Goal: Check status: Check status

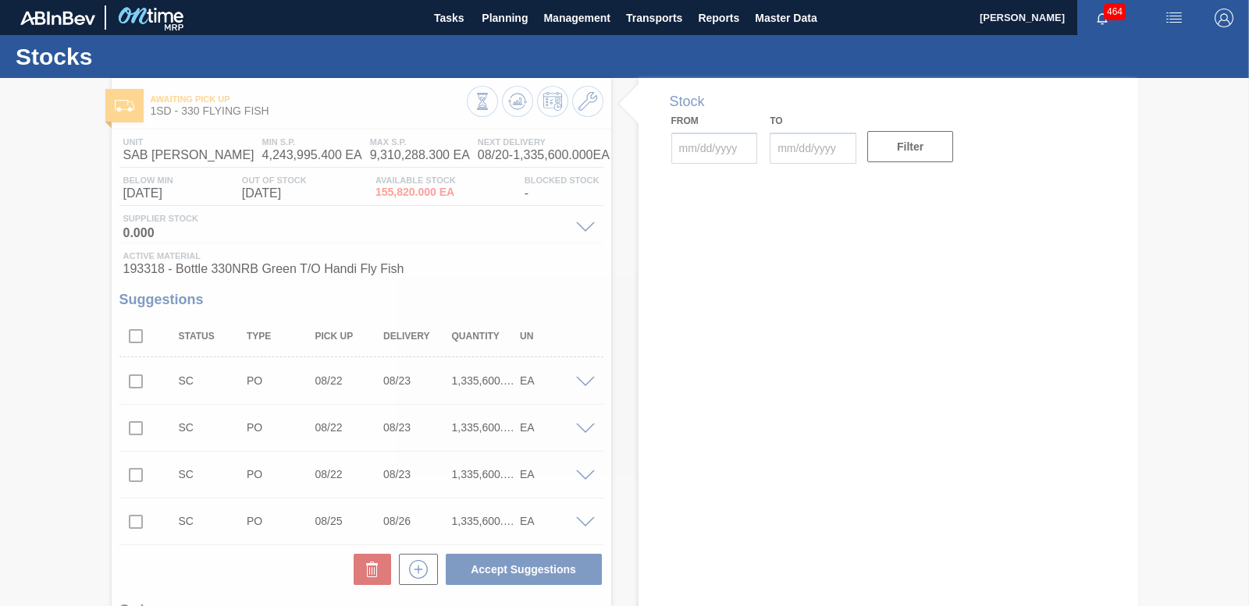
type input "[DATE]"
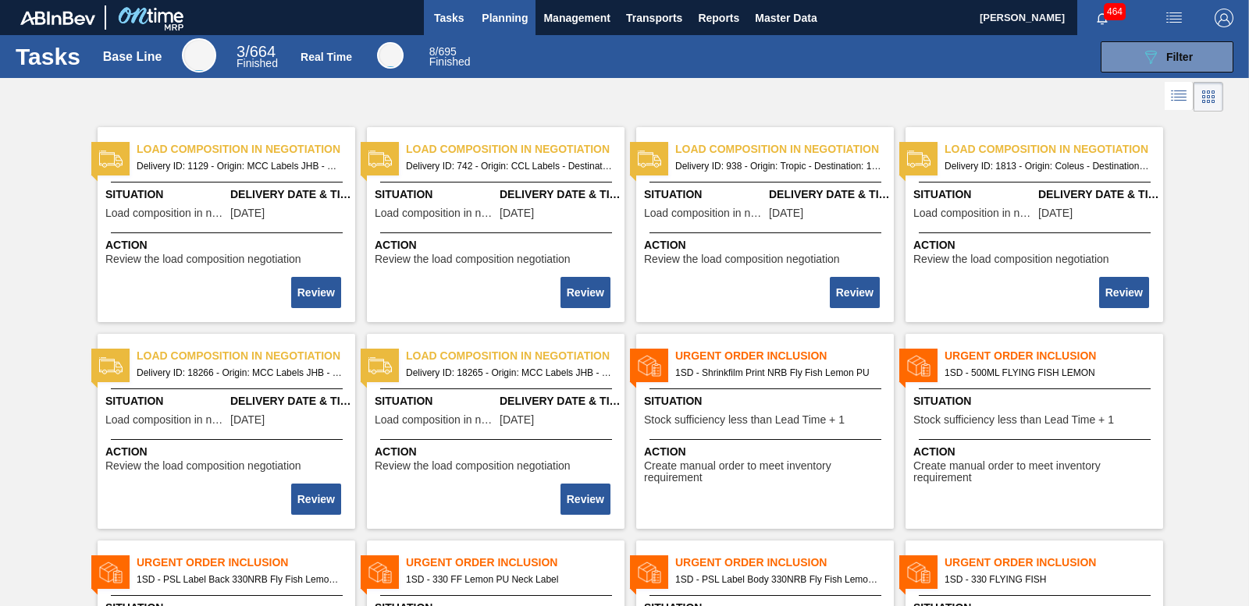
click at [497, 12] on span "Planning" at bounding box center [504, 18] width 46 height 19
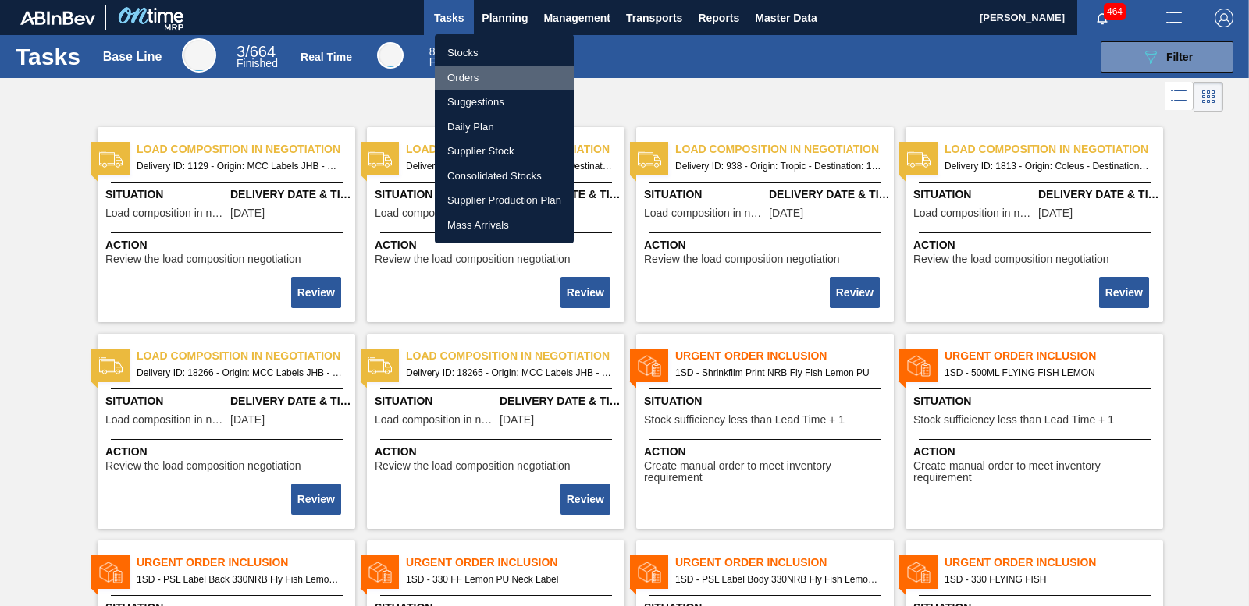
click at [471, 76] on li "Orders" at bounding box center [504, 78] width 139 height 25
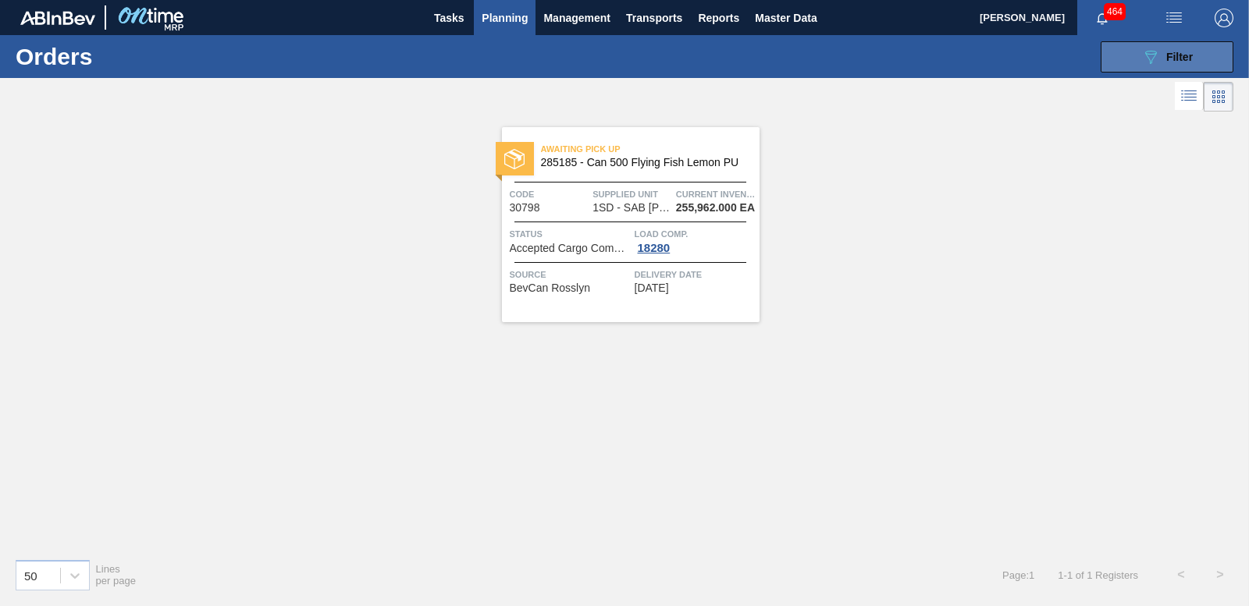
click at [1139, 55] on button "089F7B8B-B2A5-4AFE-B5C0-19BA573D28AC Filter" at bounding box center [1166, 56] width 133 height 31
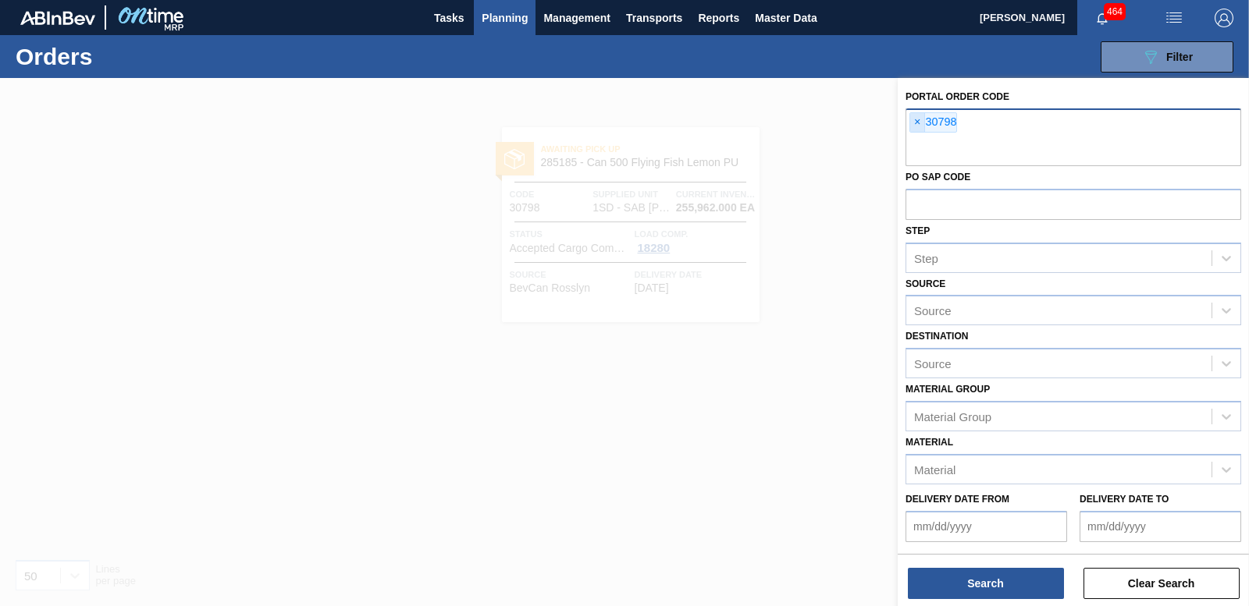
click at [915, 121] on span "×" at bounding box center [917, 122] width 15 height 19
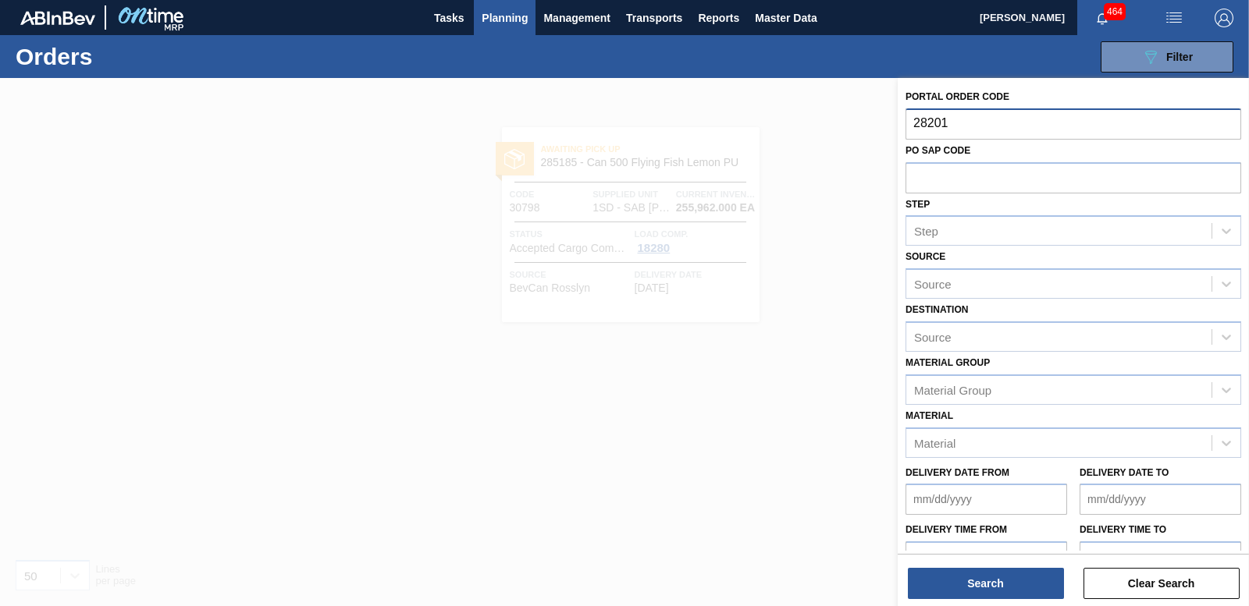
type input "282010"
drag, startPoint x: 971, startPoint y: 128, endPoint x: 832, endPoint y: 127, distance: 138.9
click at [897, 127] on div "Portal Order Code 282010 PO SAP Code Step Step Source Source Destination Source…" at bounding box center [1072, 381] width 351 height 606
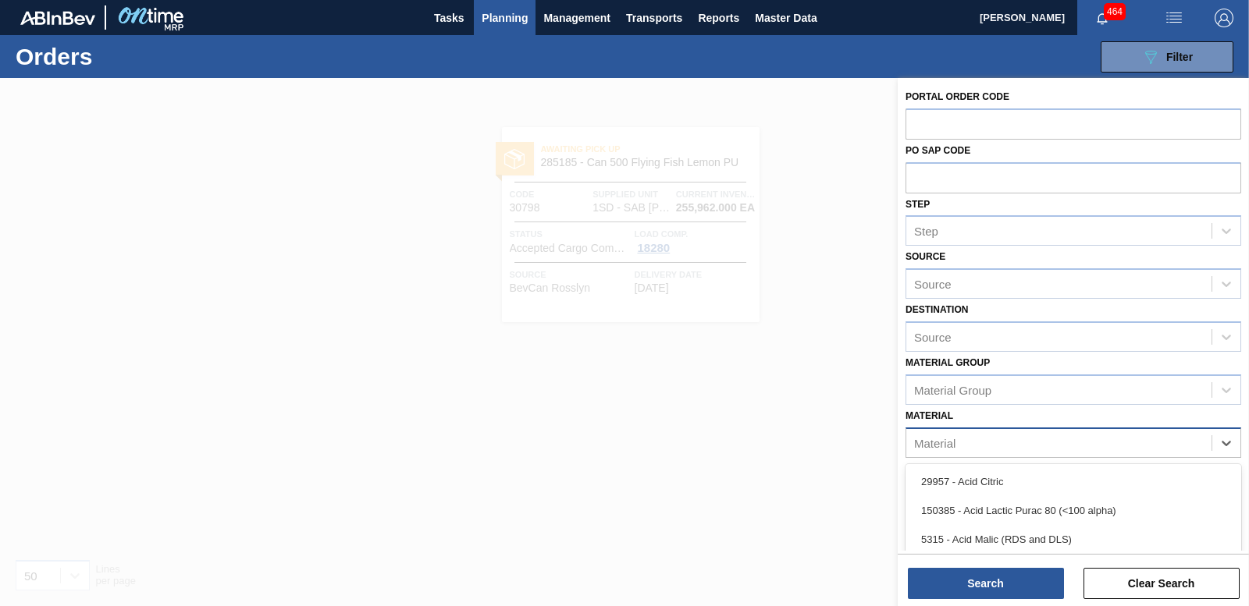
click at [1051, 442] on div "Material" at bounding box center [1058, 443] width 305 height 23
type input "282010"
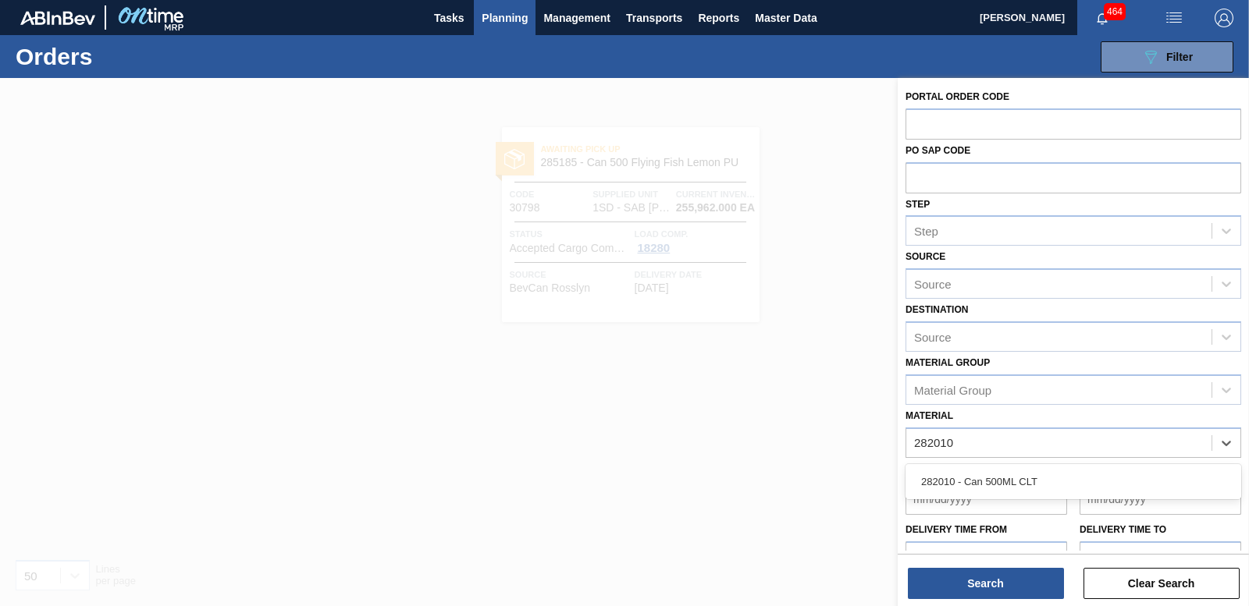
click at [1039, 476] on div "282010 - Can 500ML CLT" at bounding box center [1073, 481] width 336 height 29
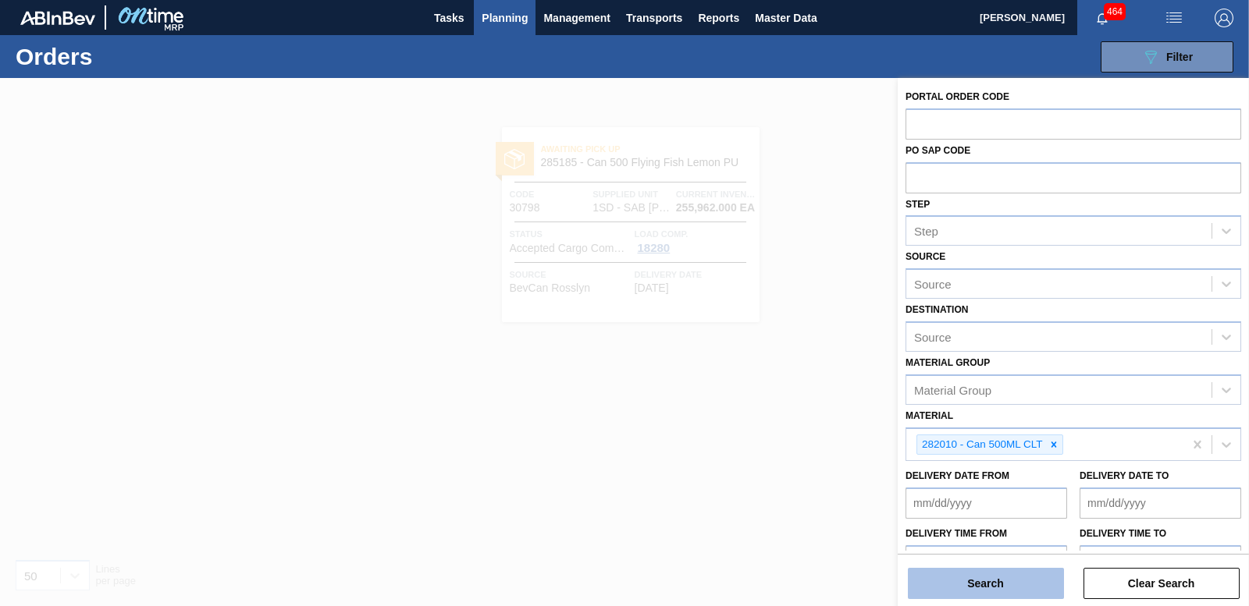
click at [1014, 592] on button "Search" at bounding box center [986, 583] width 156 height 31
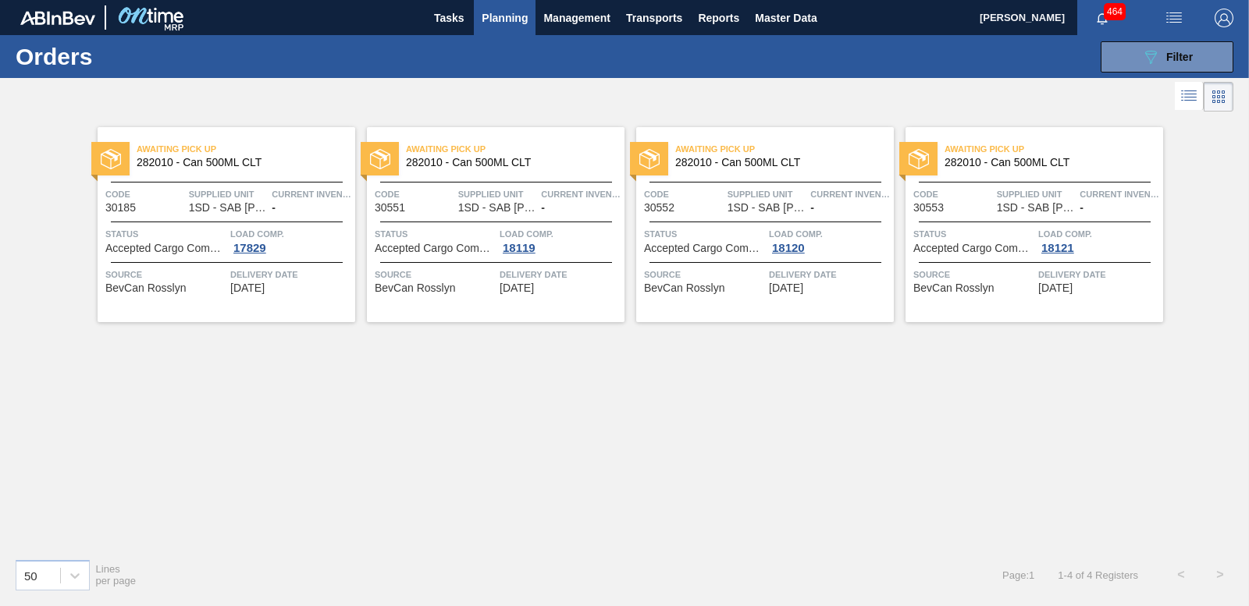
click at [495, 12] on span "Planning" at bounding box center [504, 18] width 46 height 19
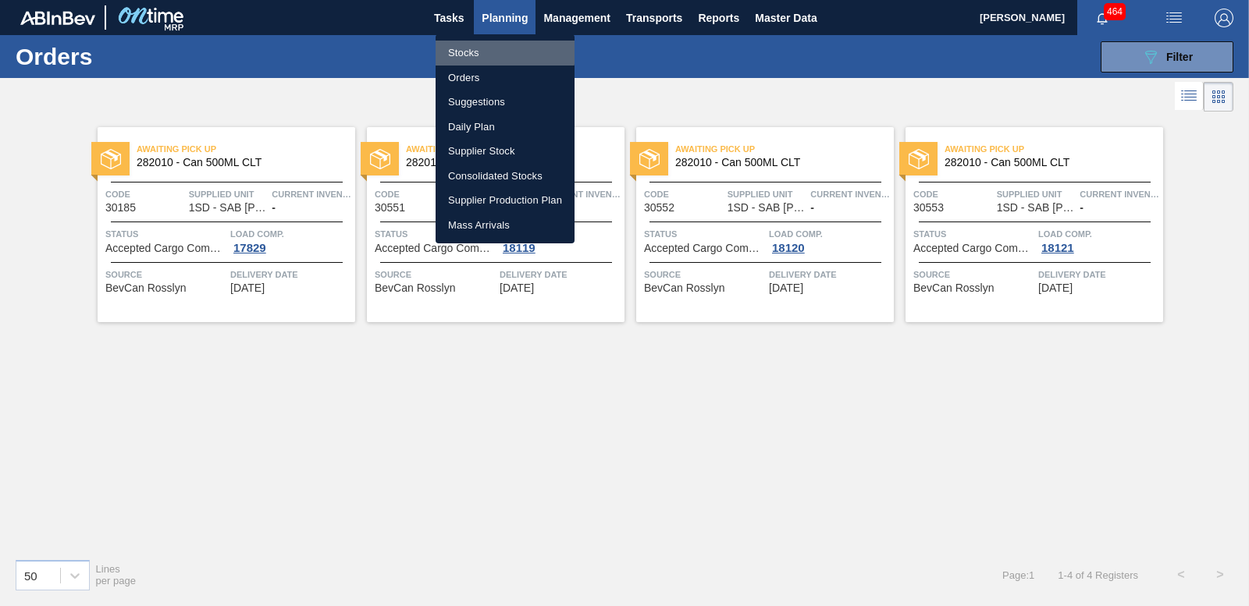
click at [467, 51] on li "Stocks" at bounding box center [504, 53] width 139 height 25
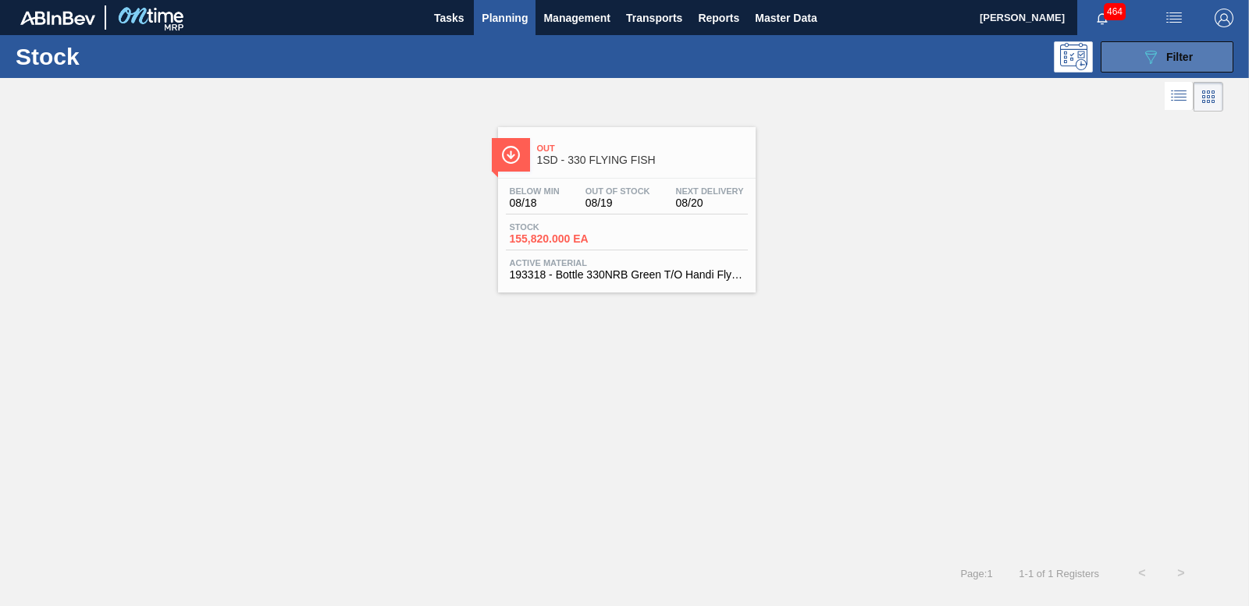
click at [1146, 52] on icon "089F7B8B-B2A5-4AFE-B5C0-19BA573D28AC" at bounding box center [1150, 57] width 19 height 19
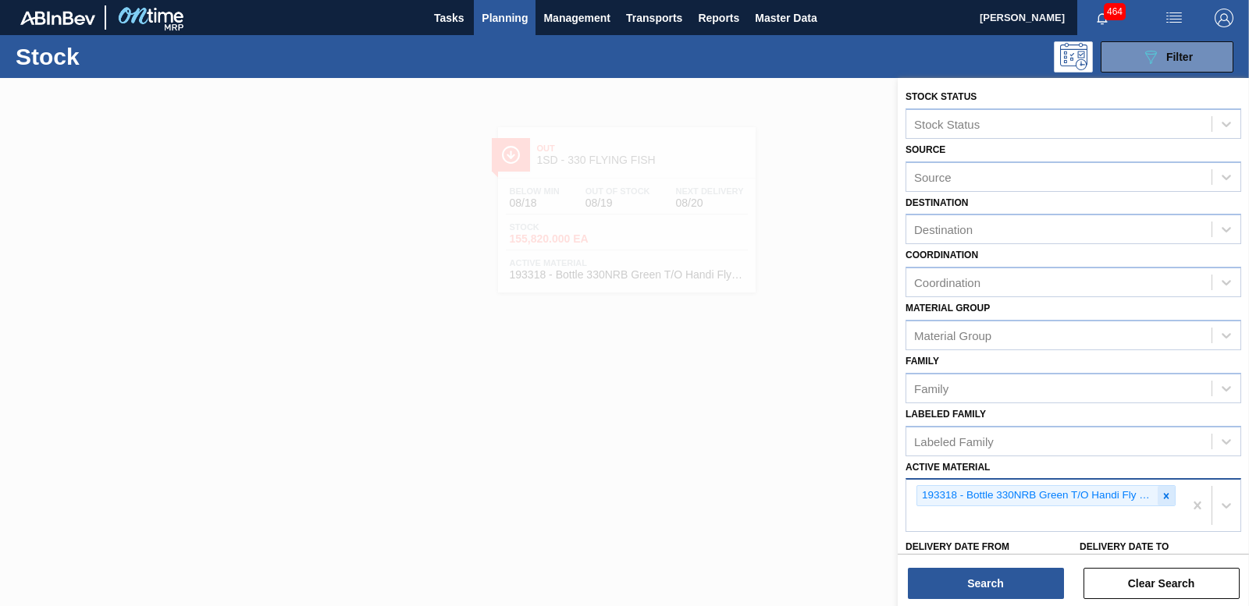
click at [1166, 496] on icon at bounding box center [1165, 496] width 11 height 11
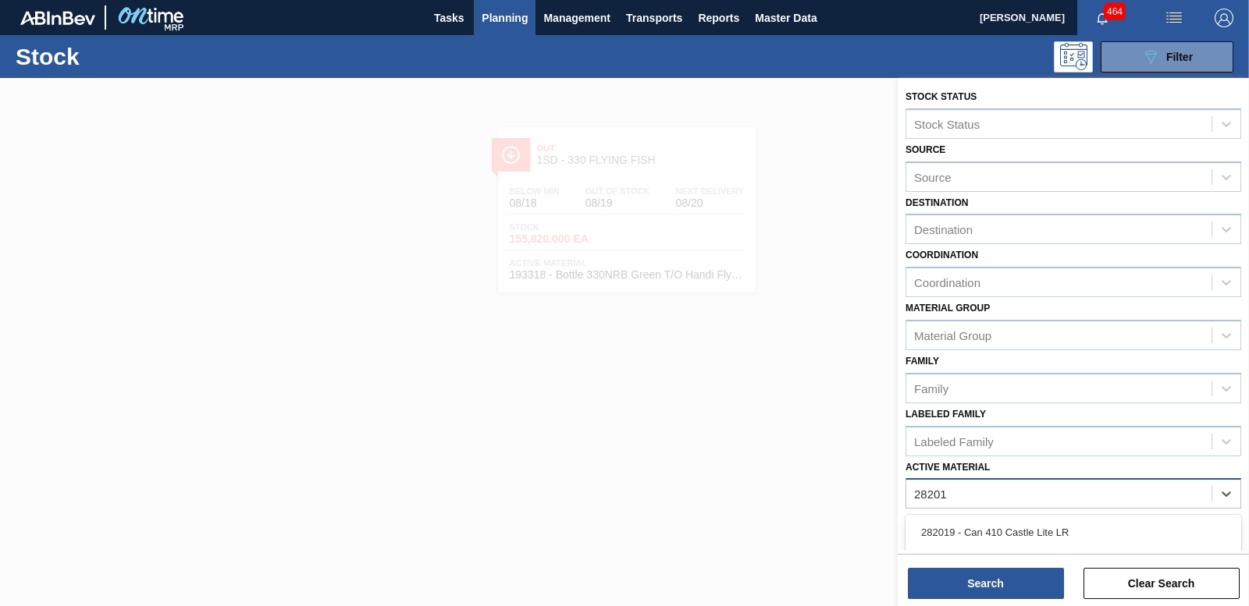
type Material "282010"
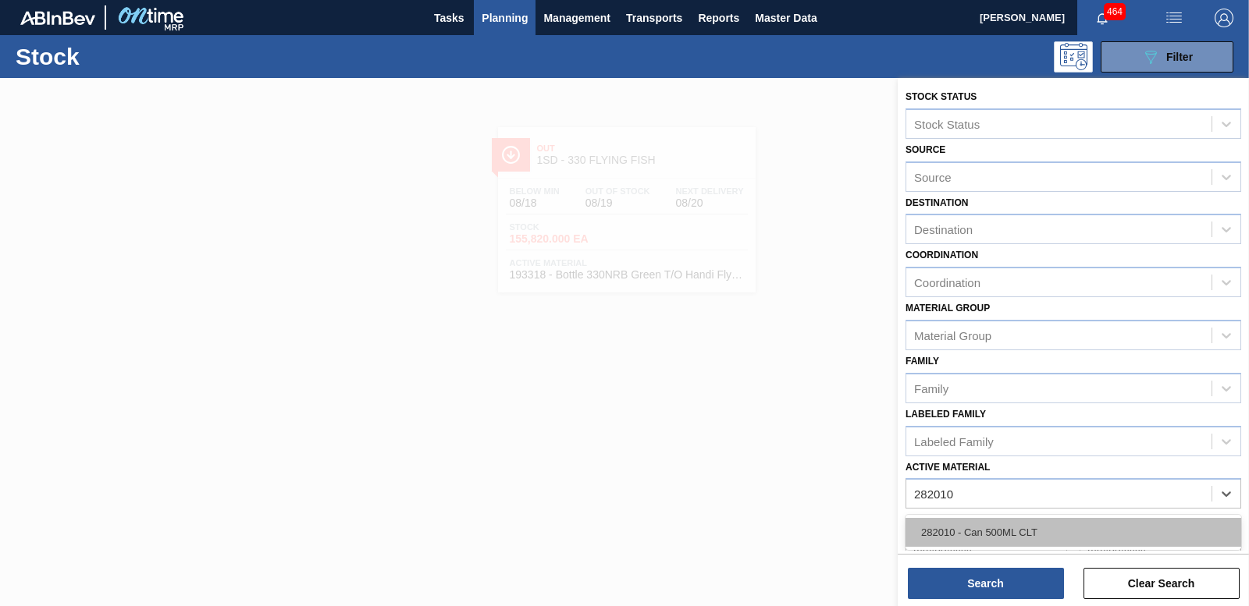
click at [1060, 520] on div "282010 - Can 500ML CLT" at bounding box center [1073, 532] width 336 height 29
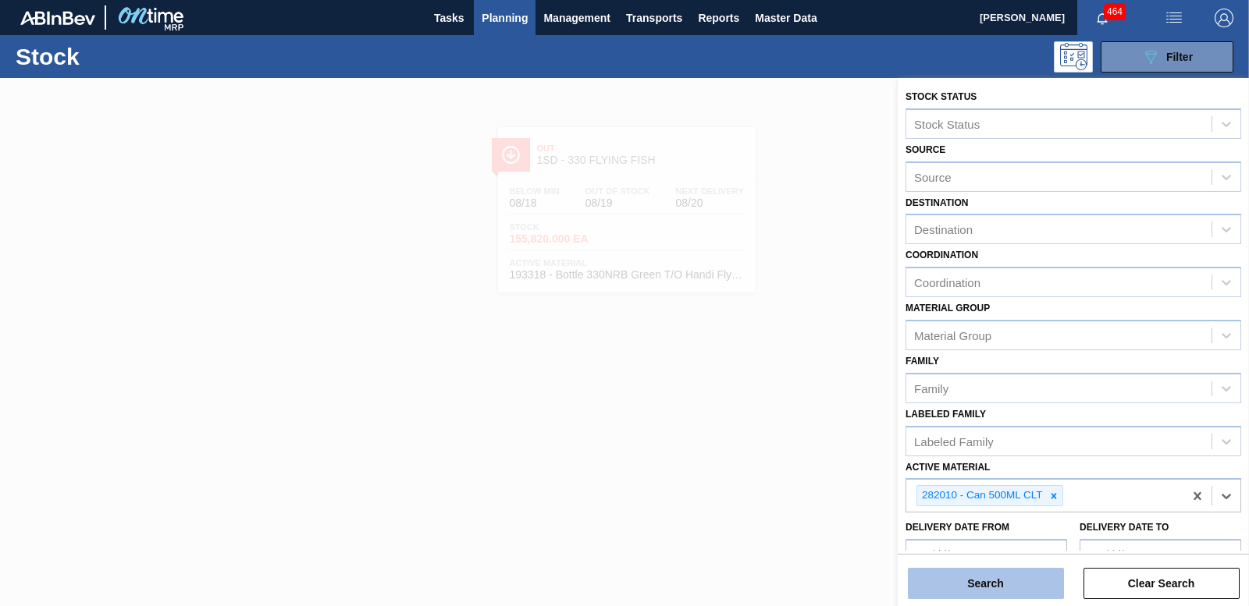
click at [1015, 584] on button "Search" at bounding box center [986, 583] width 156 height 31
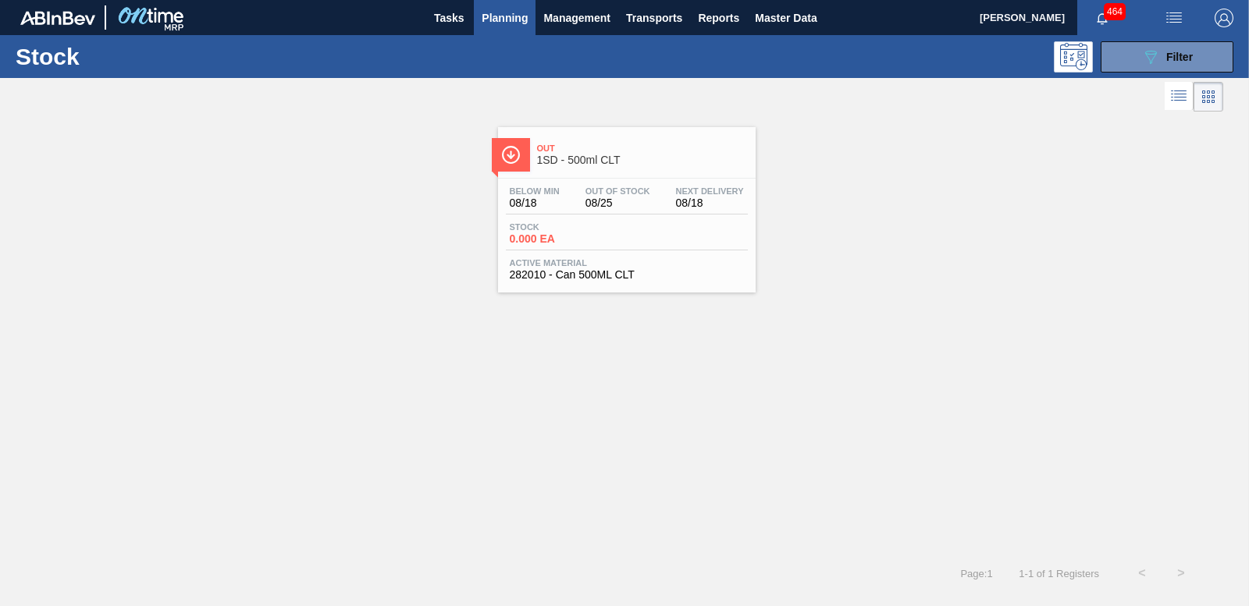
click at [535, 239] on span "0.000 EA" at bounding box center [564, 239] width 109 height 12
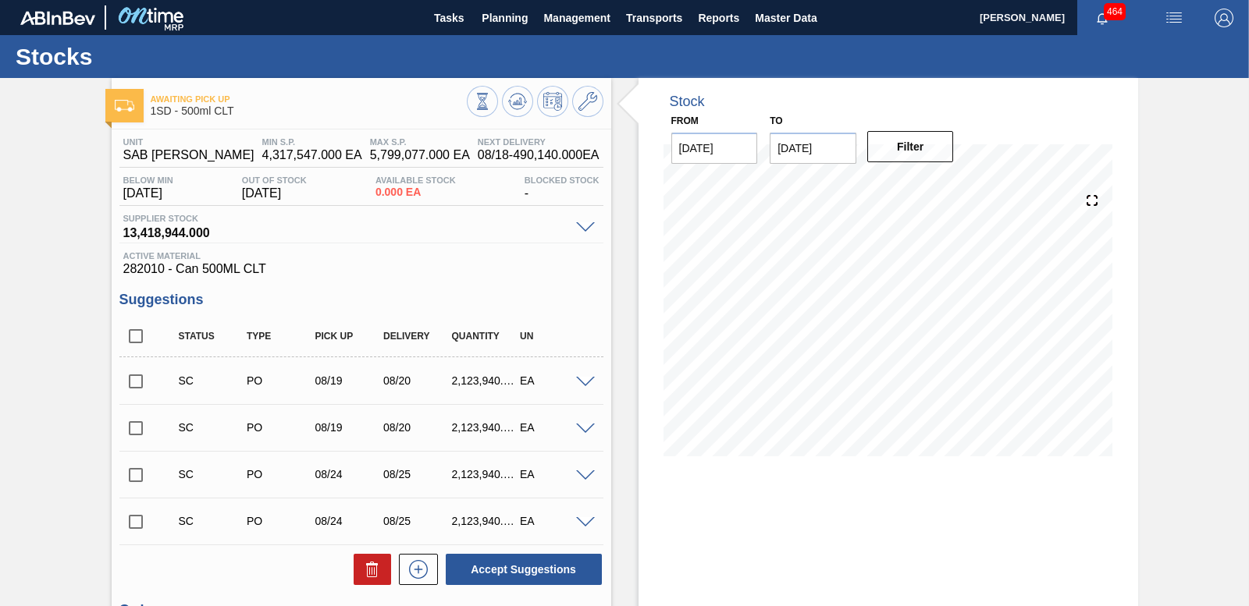
click at [136, 432] on input "checkbox" at bounding box center [135, 428] width 33 height 33
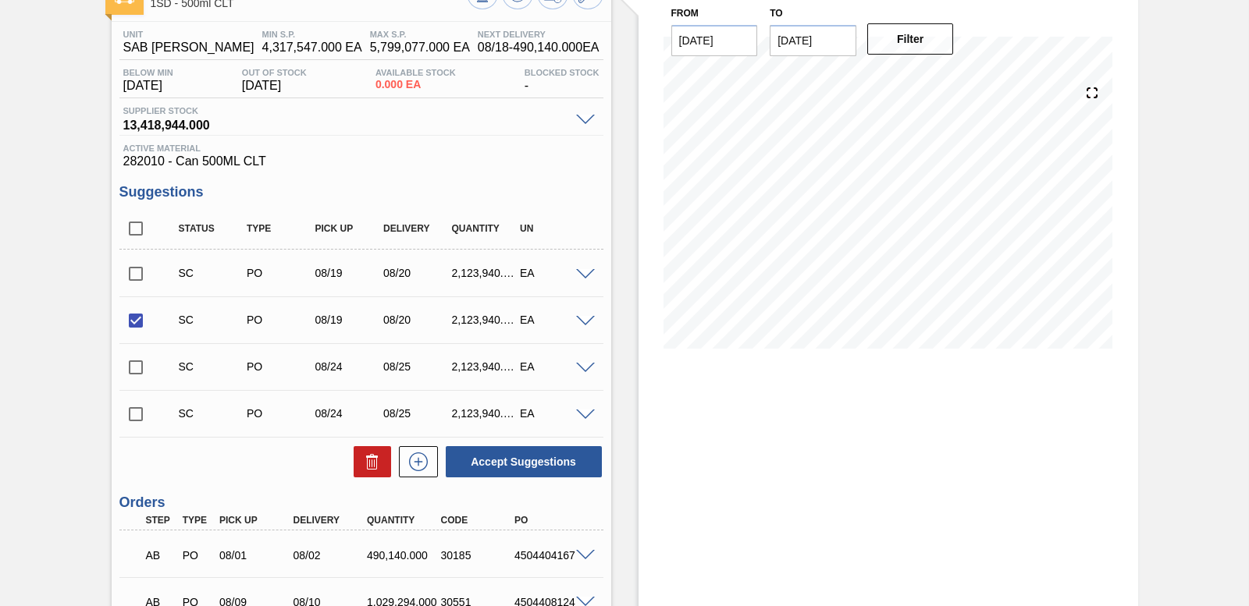
scroll to position [312, 0]
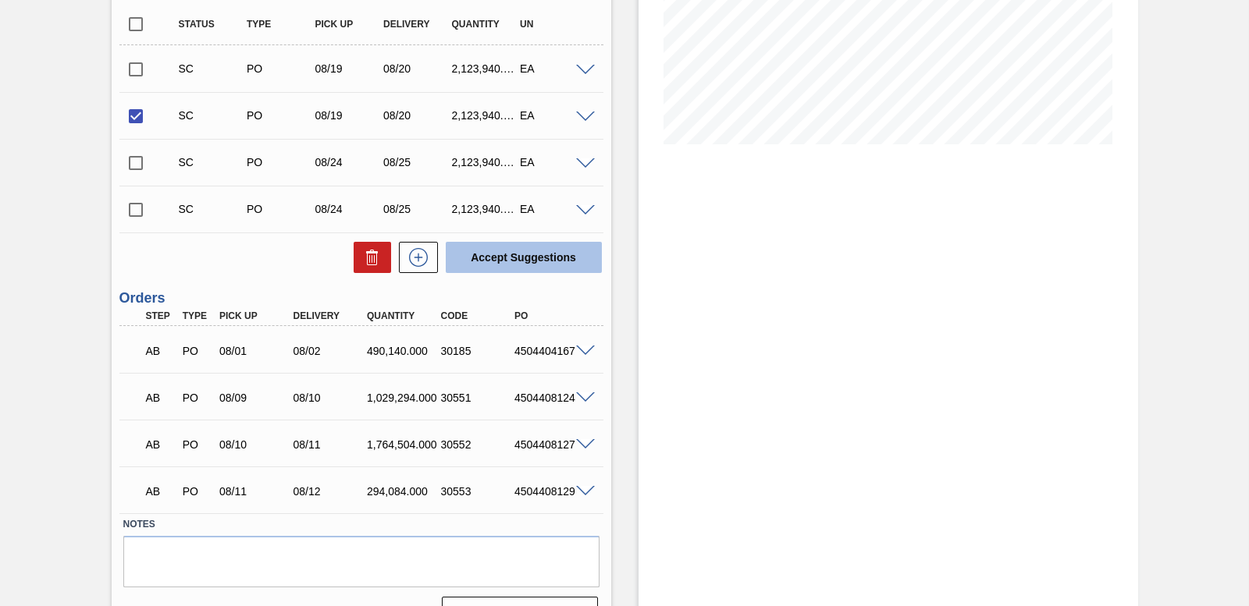
click at [526, 264] on button "Accept Suggestions" at bounding box center [524, 257] width 156 height 31
checkbox input "false"
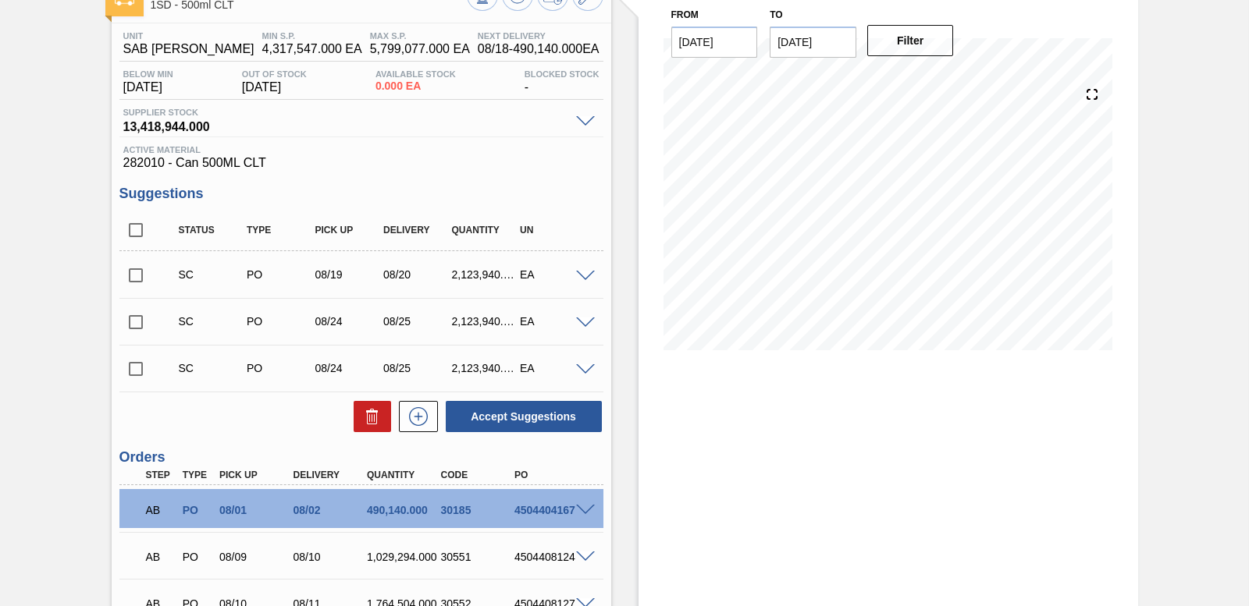
scroll to position [0, 0]
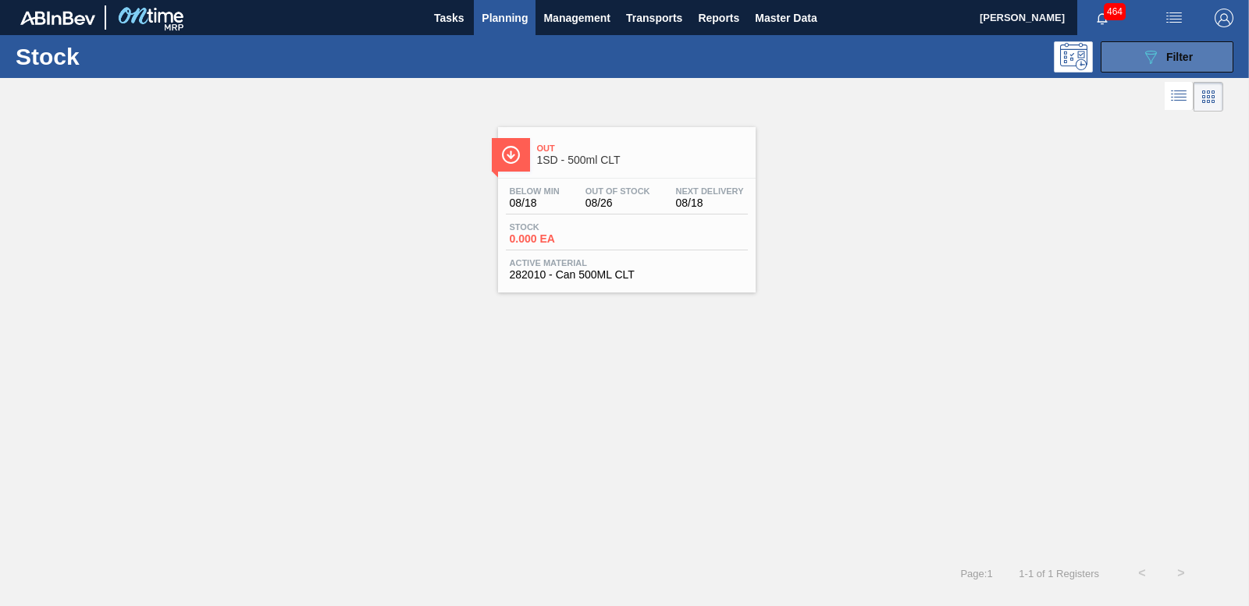
click at [1163, 57] on div "089F7B8B-B2A5-4AFE-B5C0-19BA573D28AC Filter" at bounding box center [1167, 57] width 52 height 19
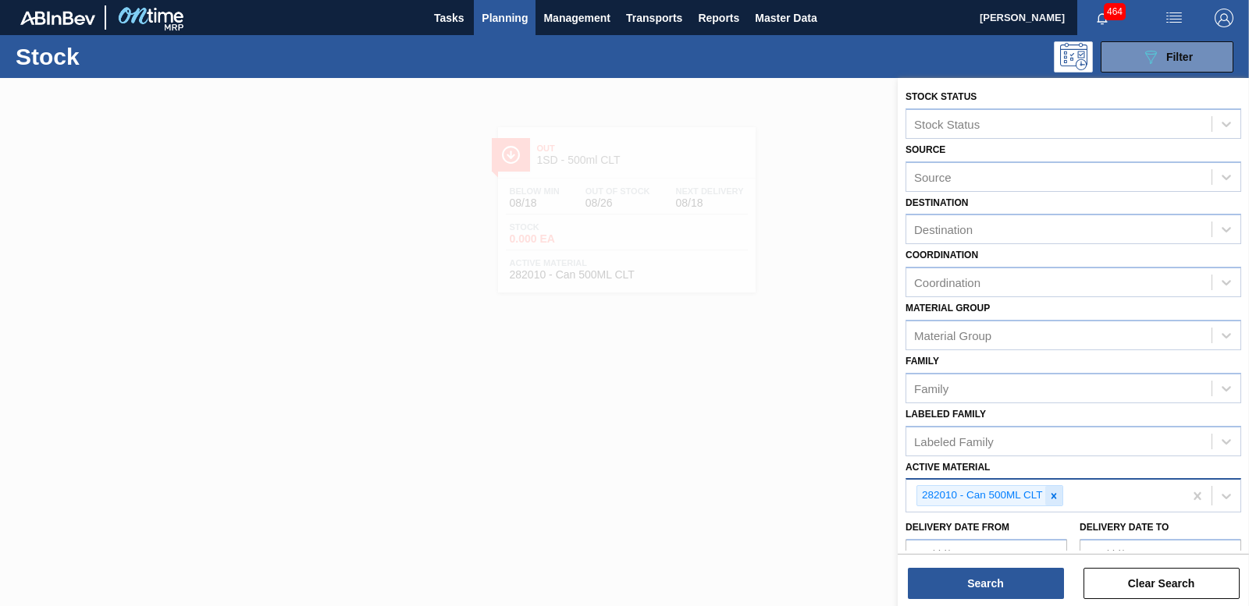
click at [1053, 499] on icon at bounding box center [1053, 496] width 11 height 11
type Material "283697"
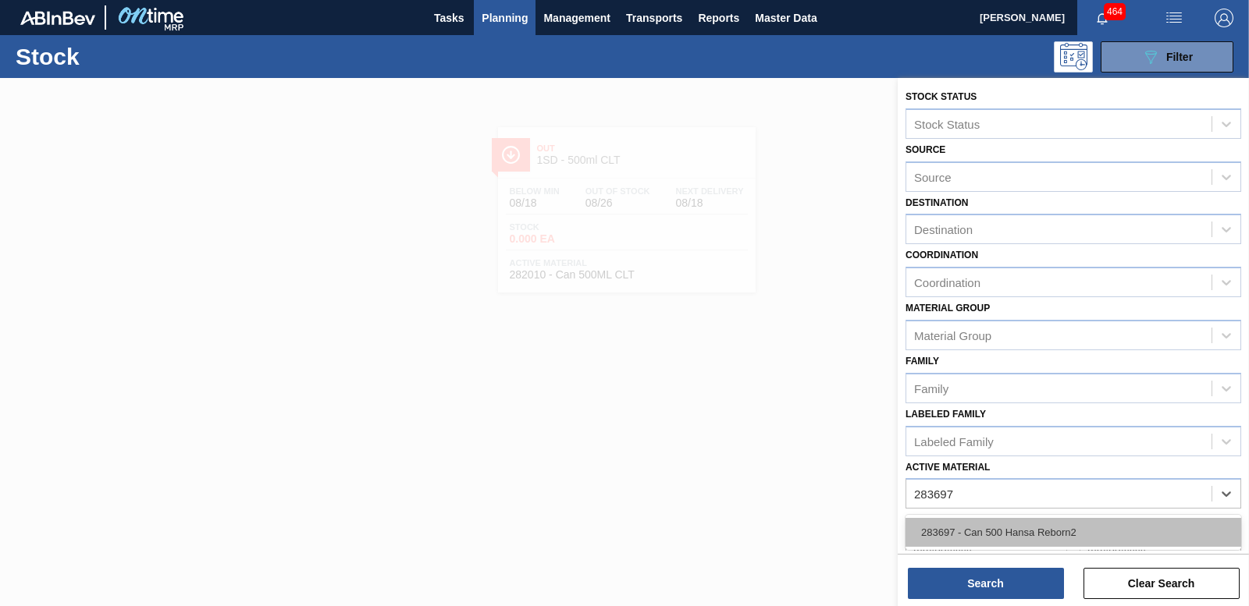
click at [1032, 522] on div "283697 - Can 500 Hansa Reborn2" at bounding box center [1073, 532] width 336 height 29
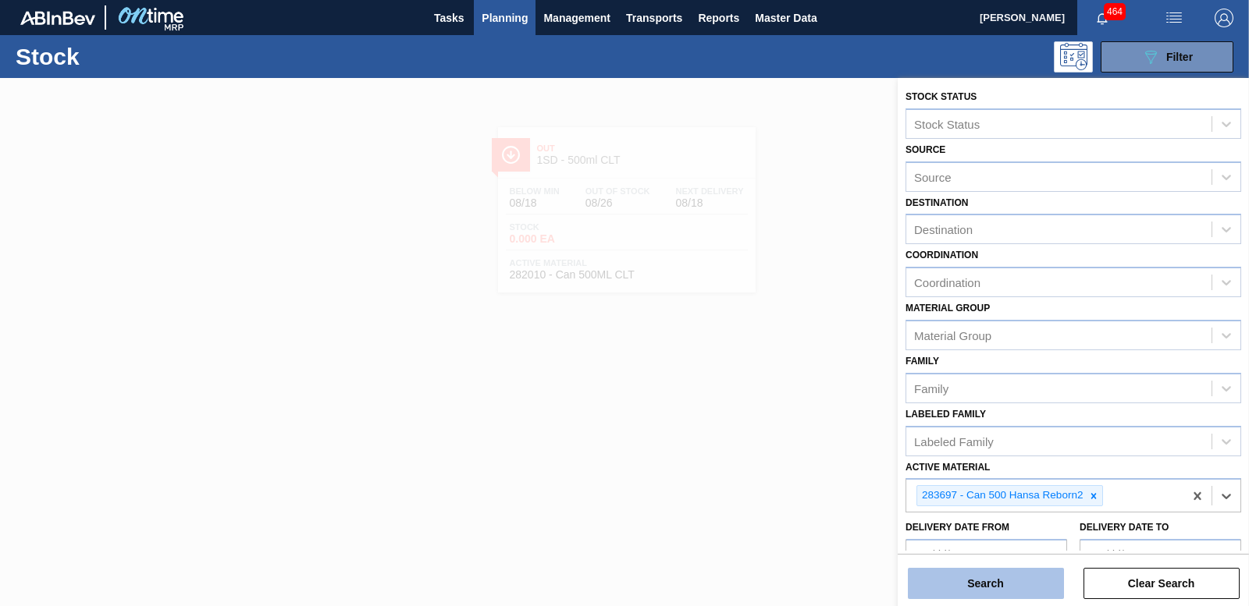
click at [1007, 578] on button "Search" at bounding box center [986, 583] width 156 height 31
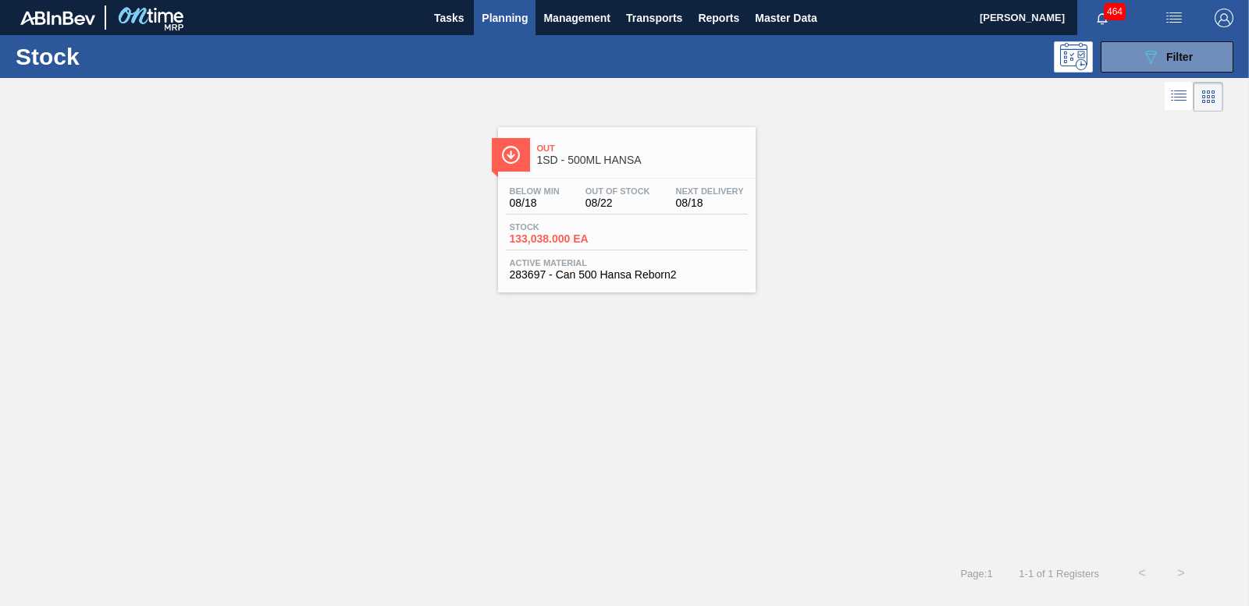
click at [551, 233] on span "133,038.000 EA" at bounding box center [564, 239] width 109 height 12
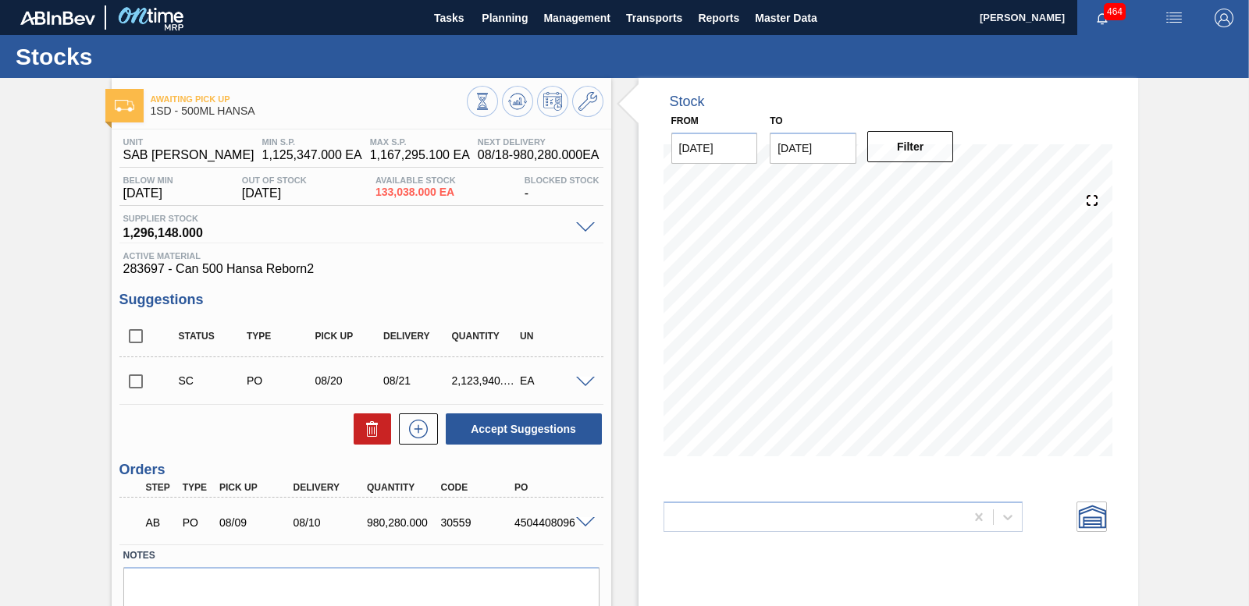
click at [130, 378] on input "checkbox" at bounding box center [135, 381] width 33 height 33
click at [524, 425] on button "Accept Suggestions" at bounding box center [524, 429] width 156 height 31
checkbox input "false"
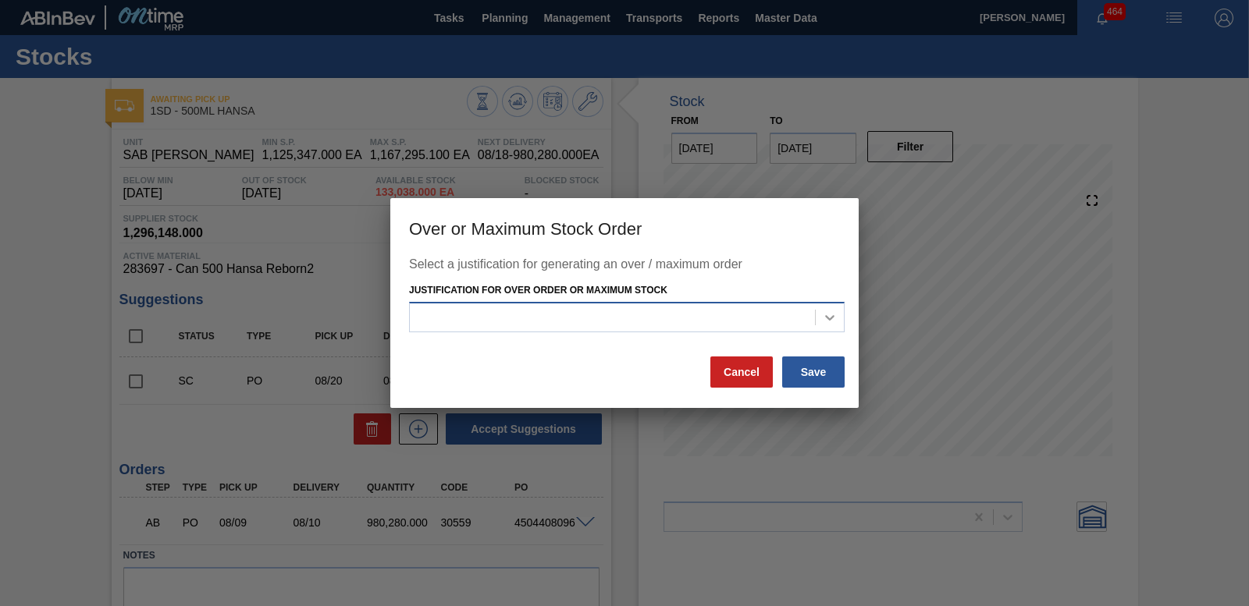
click at [832, 320] on icon at bounding box center [830, 318] width 16 height 16
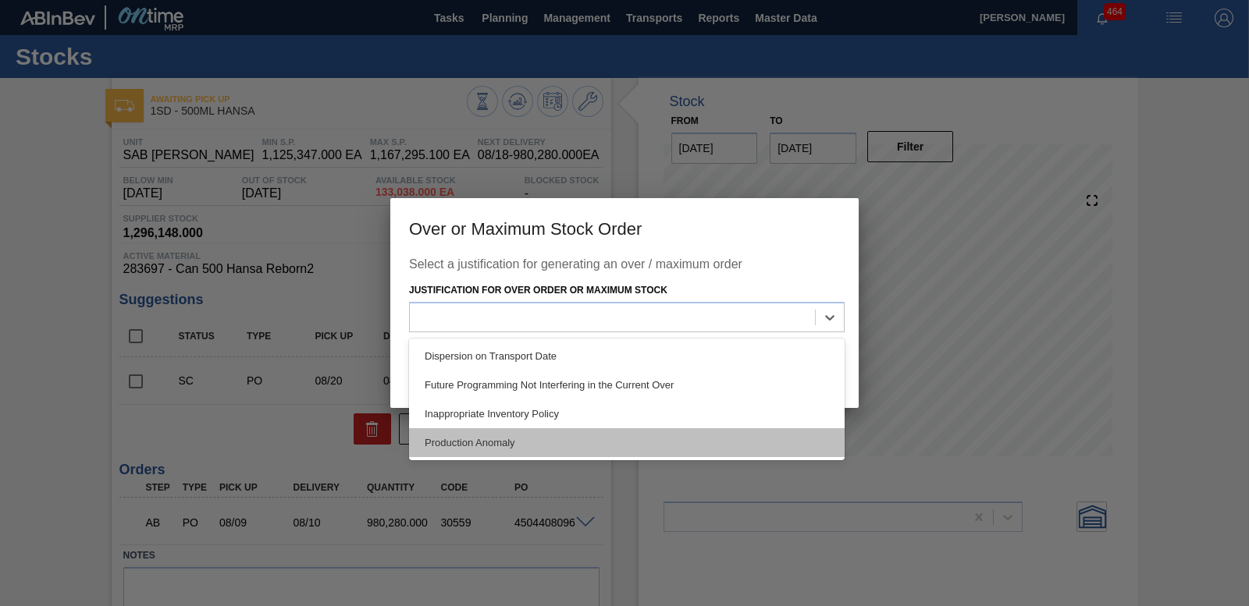
click at [496, 436] on div "Production Anomaly" at bounding box center [626, 442] width 435 height 29
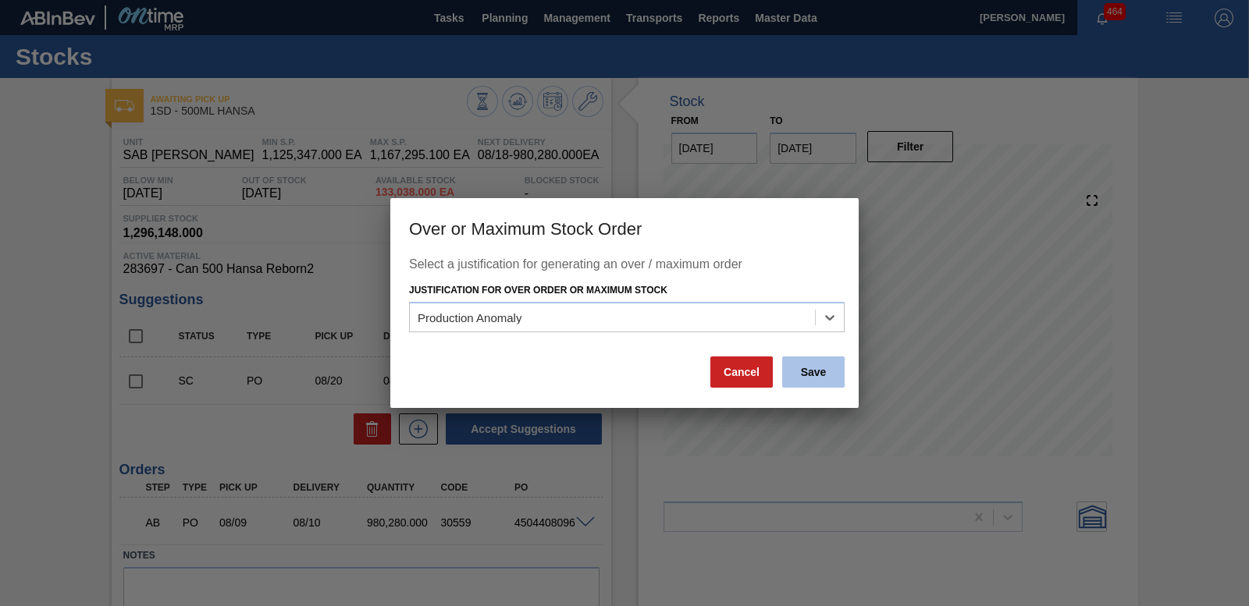
click at [816, 373] on button "Save" at bounding box center [813, 372] width 62 height 31
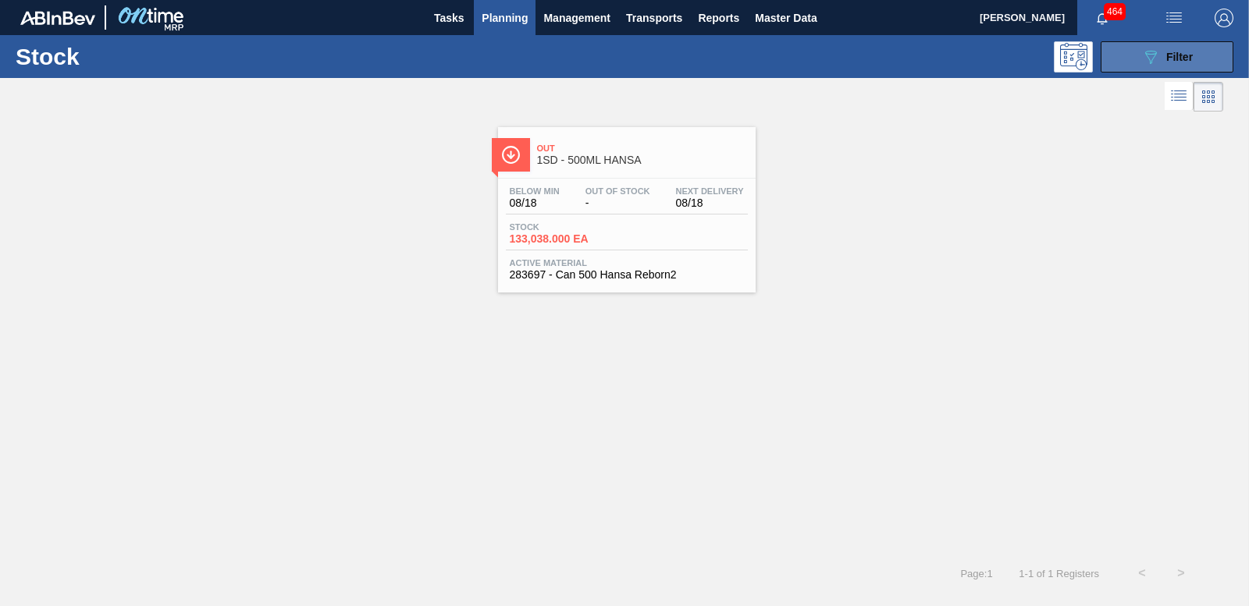
click at [1162, 48] on div "089F7B8B-B2A5-4AFE-B5C0-19BA573D28AC Filter" at bounding box center [1167, 57] width 52 height 19
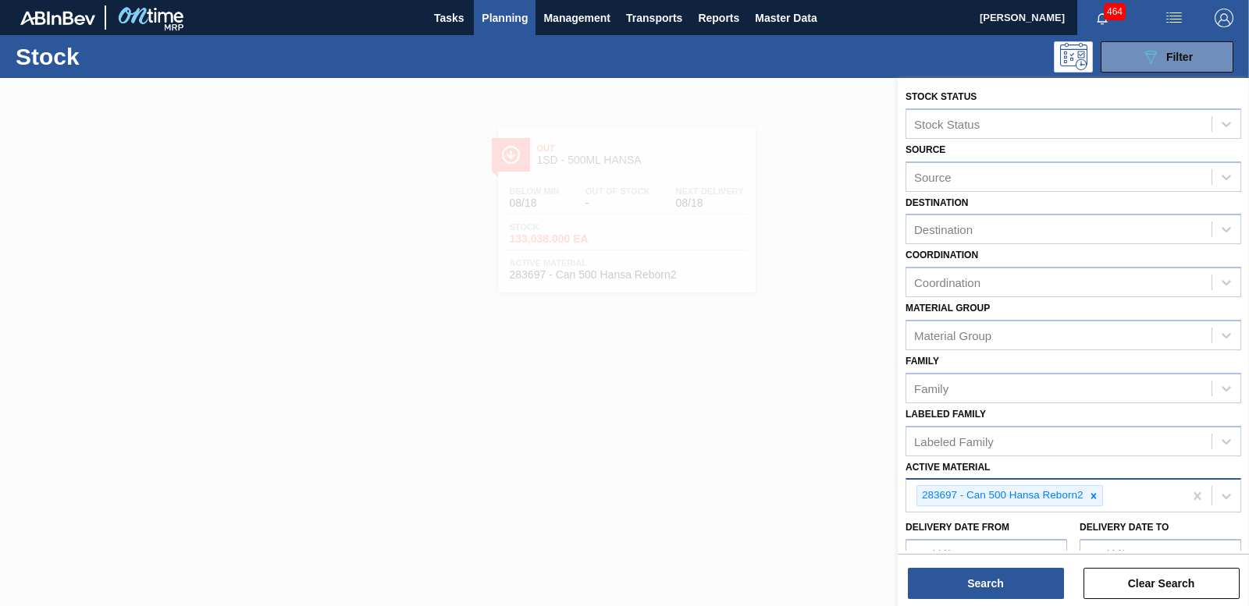
click at [1096, 496] on icon at bounding box center [1093, 496] width 11 height 11
type Material "279751"
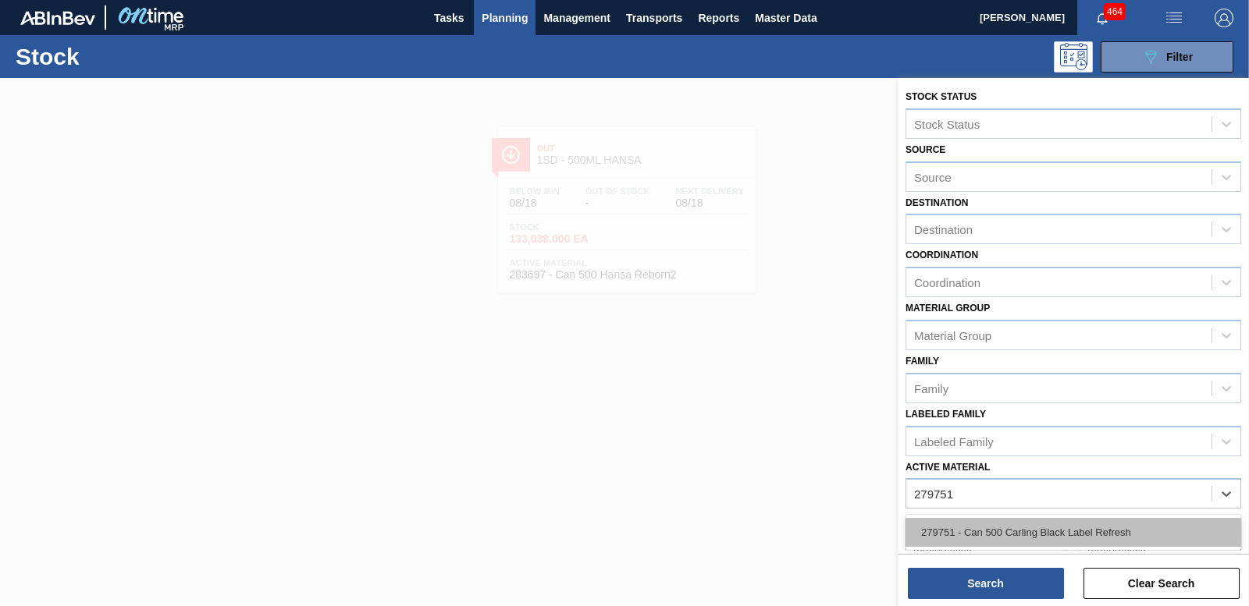
click at [1069, 537] on div "279751 - Can 500 Carling Black Label Refresh" at bounding box center [1073, 532] width 336 height 29
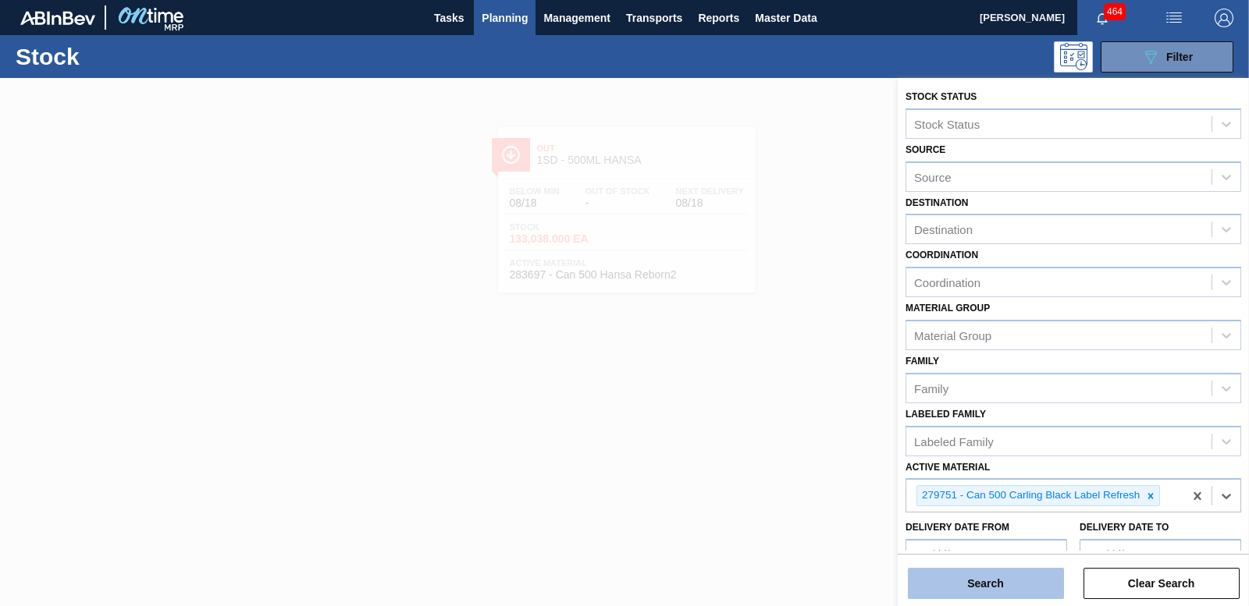
click at [1034, 581] on button "Search" at bounding box center [986, 583] width 156 height 31
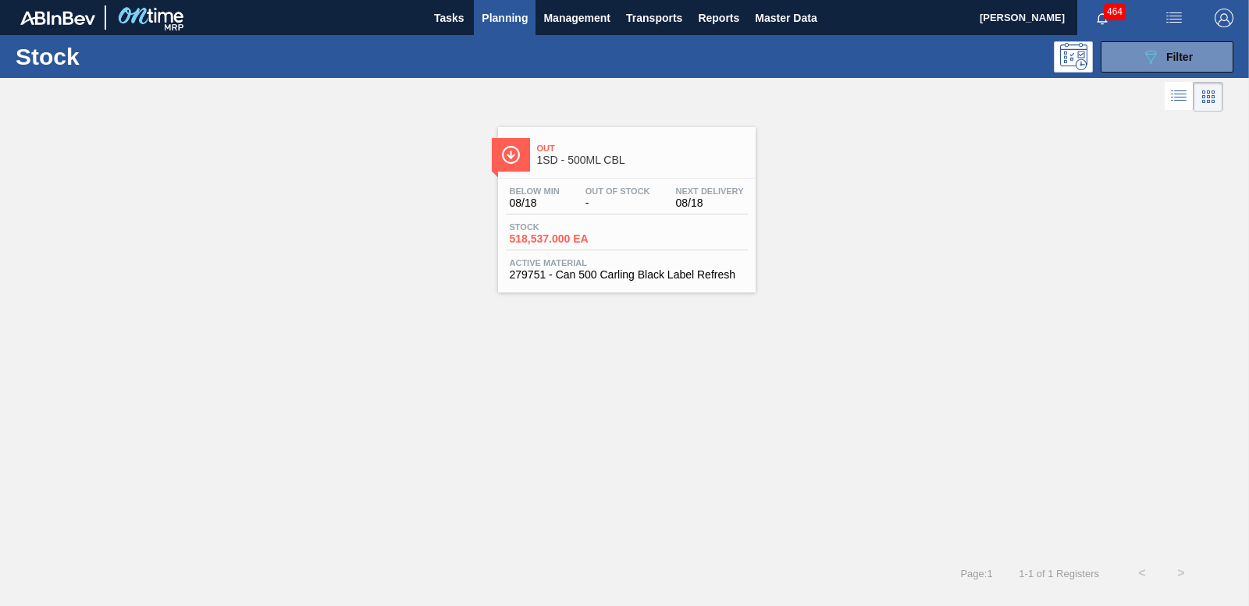
click at [544, 242] on span "518,537.000 EA" at bounding box center [564, 239] width 109 height 12
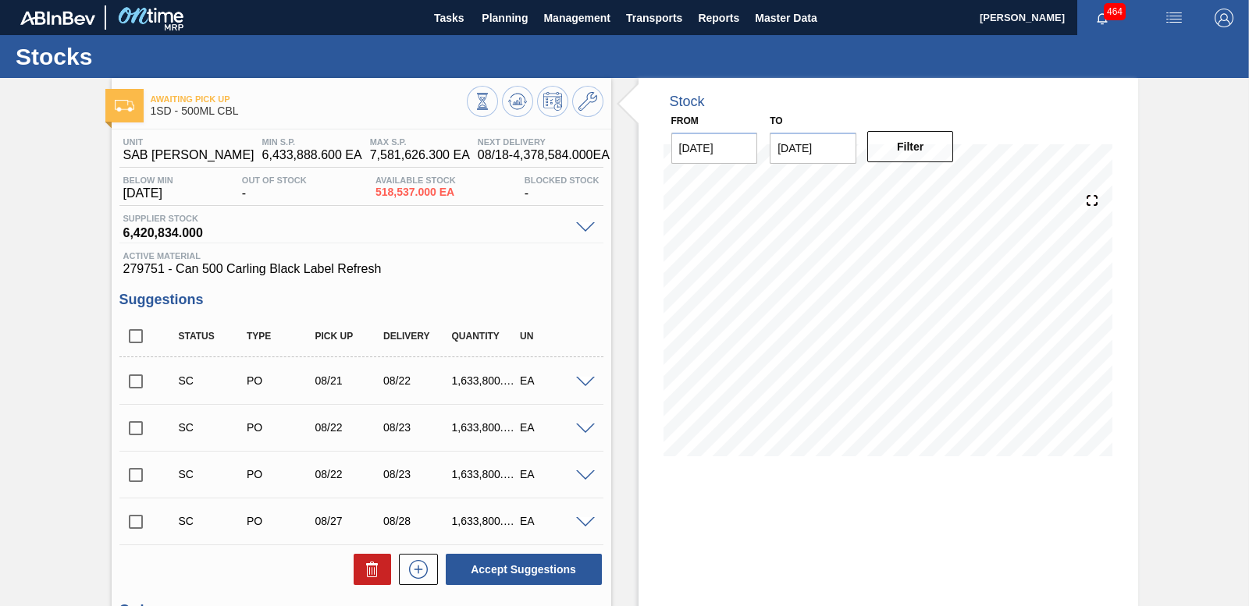
click at [132, 382] on input "checkbox" at bounding box center [135, 381] width 33 height 33
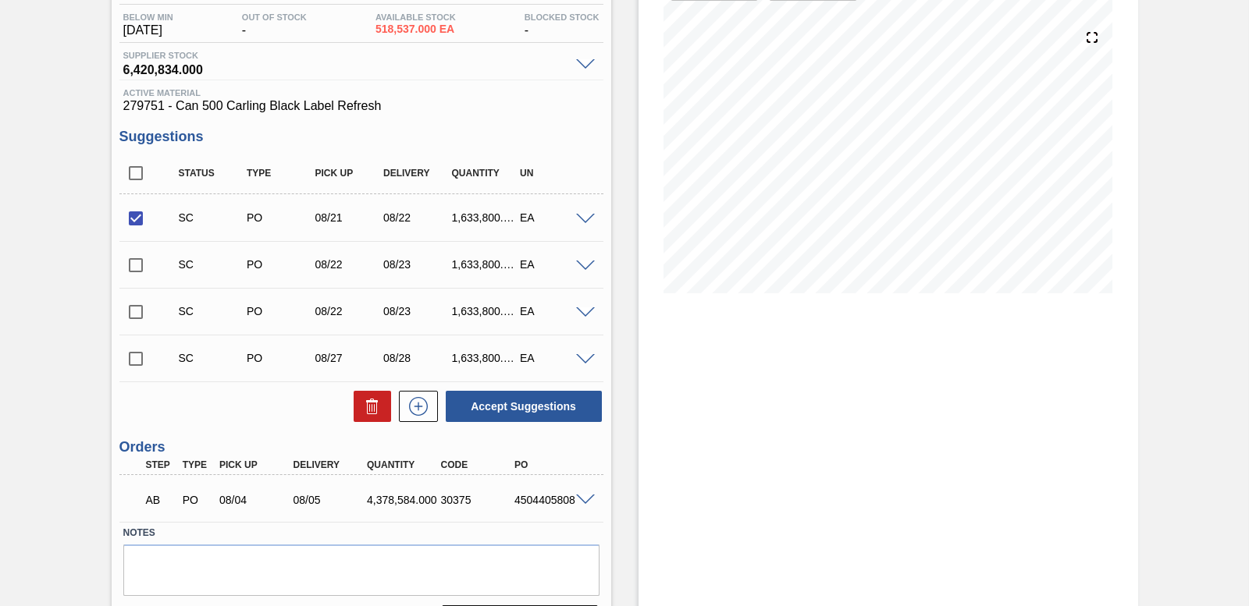
scroll to position [207, 0]
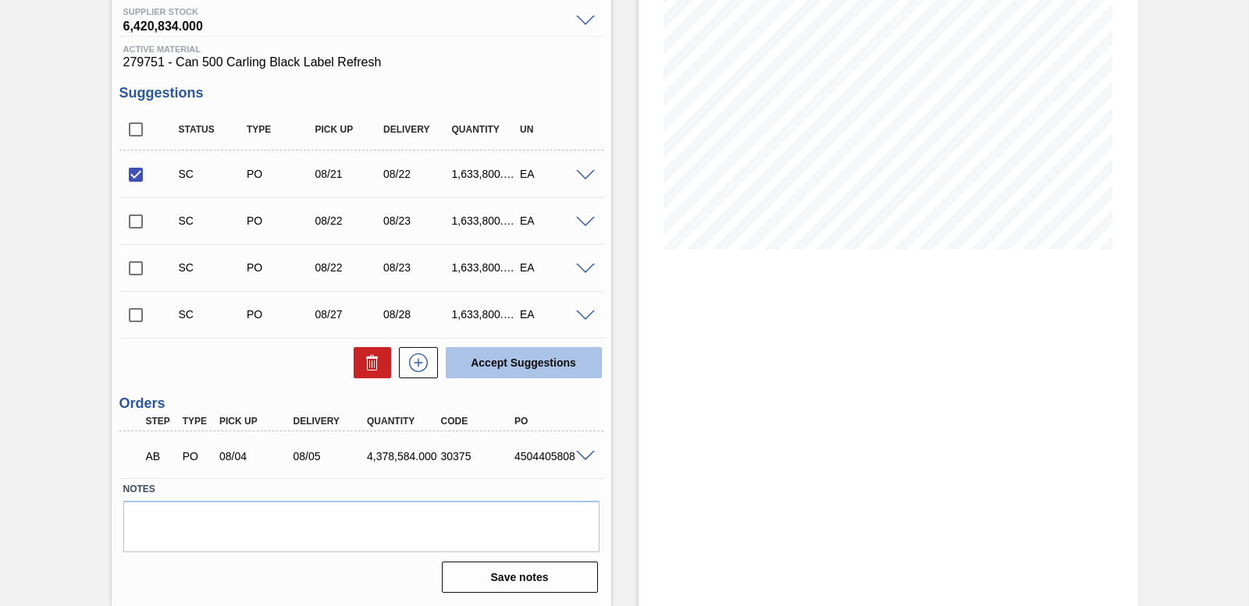
click at [509, 360] on button "Accept Suggestions" at bounding box center [524, 362] width 156 height 31
checkbox input "false"
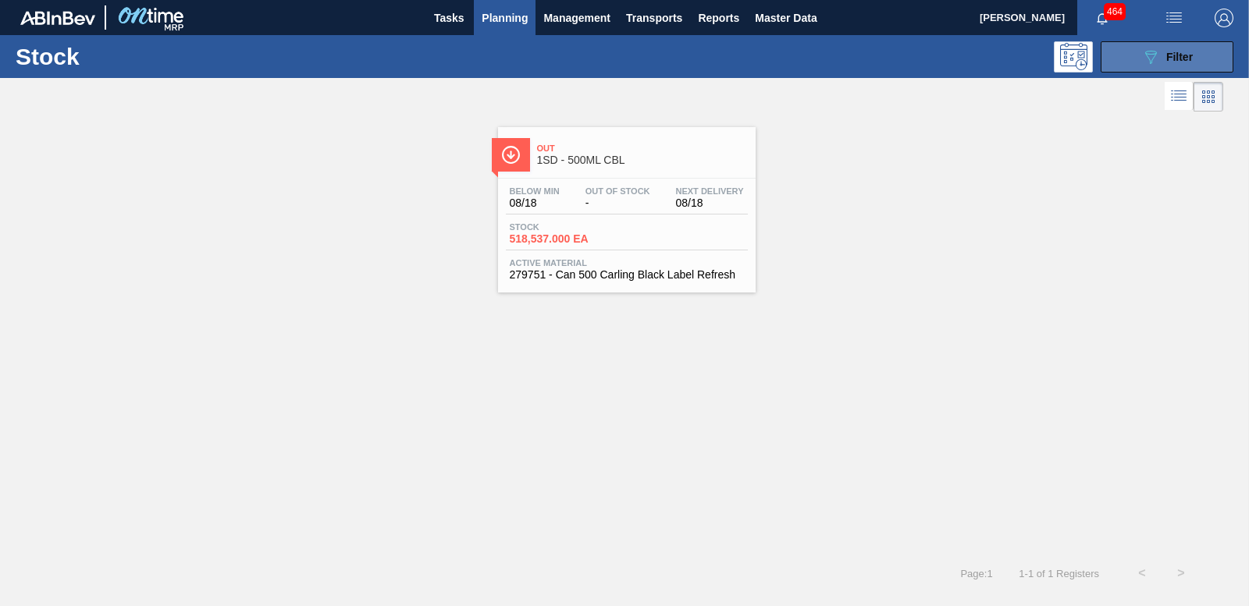
click at [1203, 52] on button "089F7B8B-B2A5-4AFE-B5C0-19BA573D28AC Filter" at bounding box center [1166, 56] width 133 height 31
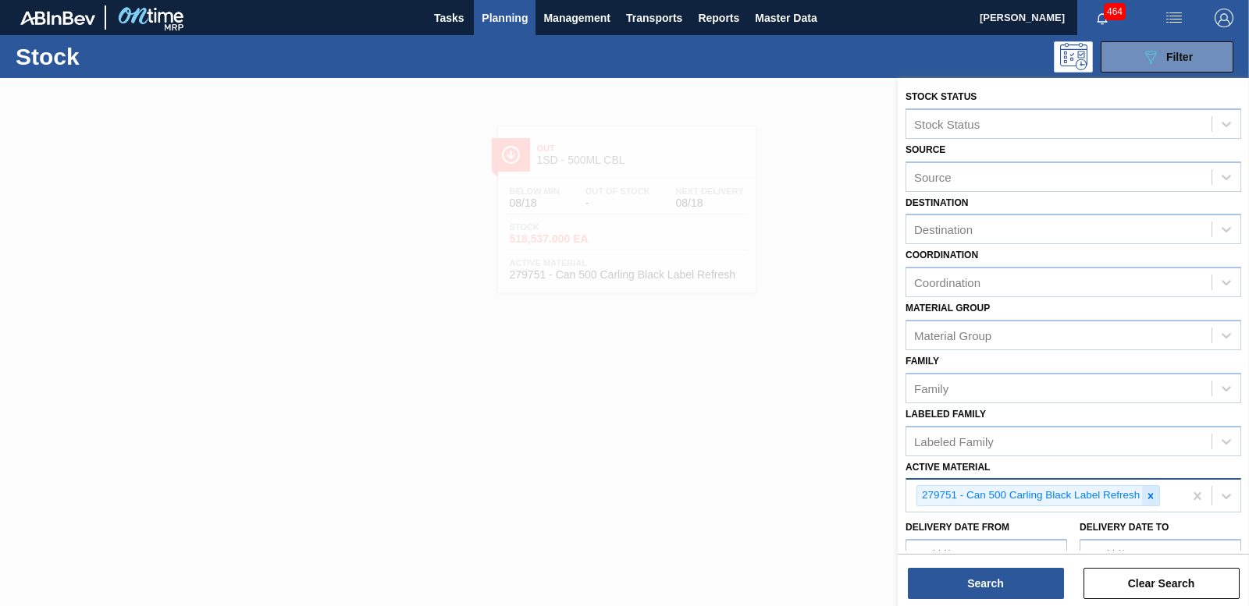
click at [1149, 503] on div at bounding box center [1150, 496] width 17 height 20
type Material "279751"
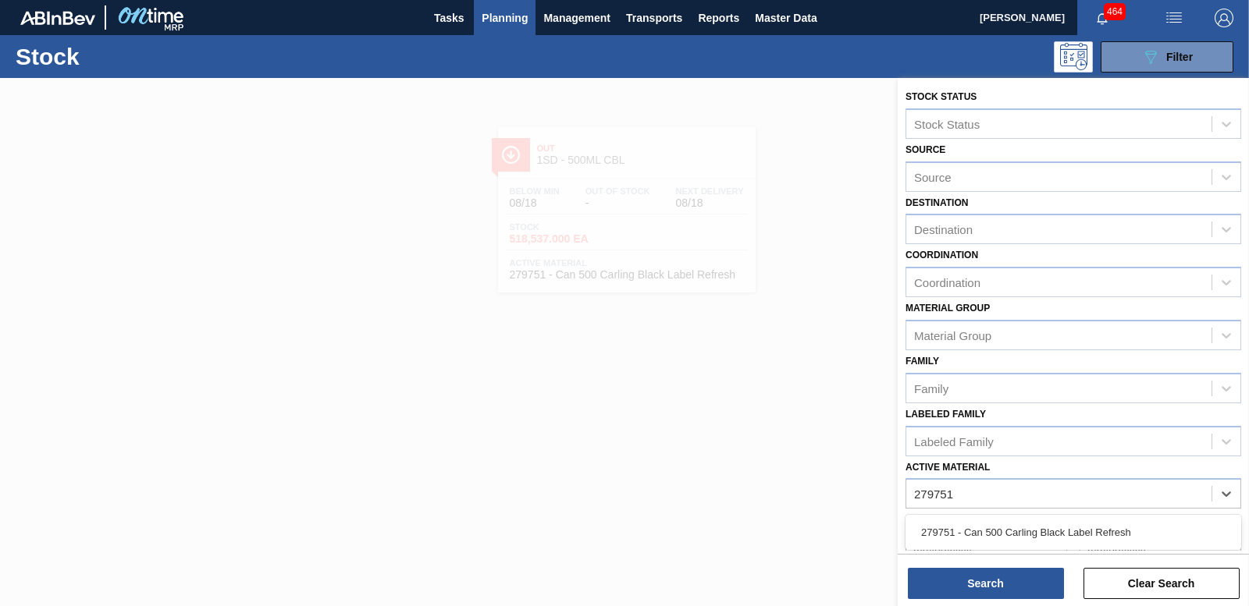
click at [994, 523] on div "279751 - Can 500 Carling Black Label Refresh" at bounding box center [1073, 532] width 336 height 29
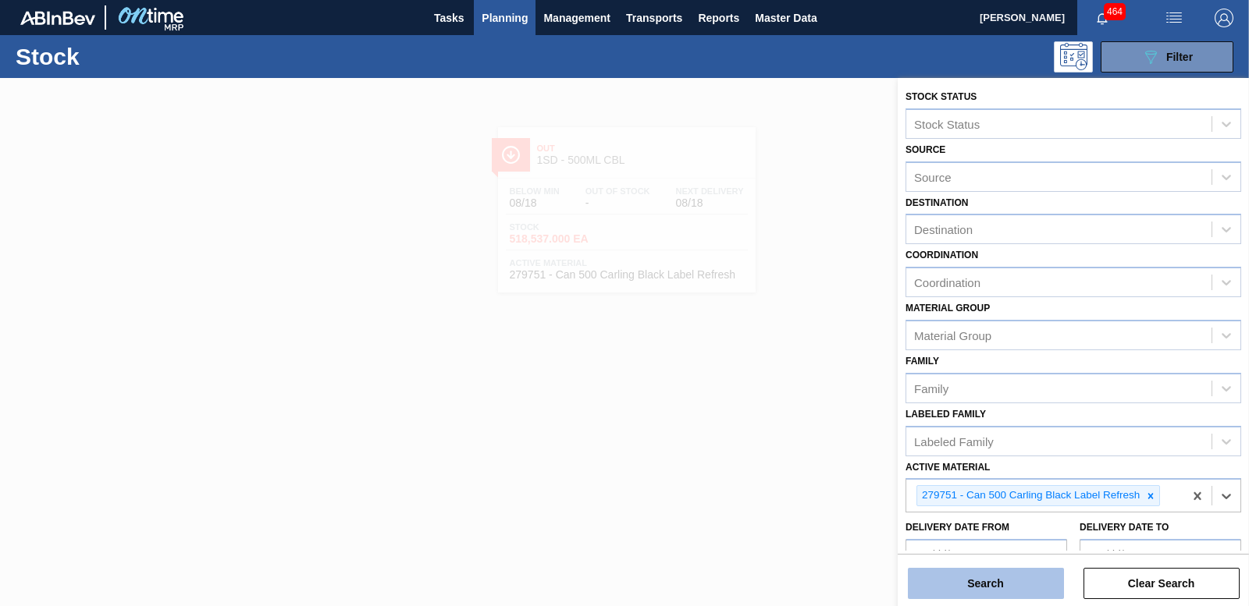
click at [1002, 581] on button "Search" at bounding box center [986, 583] width 156 height 31
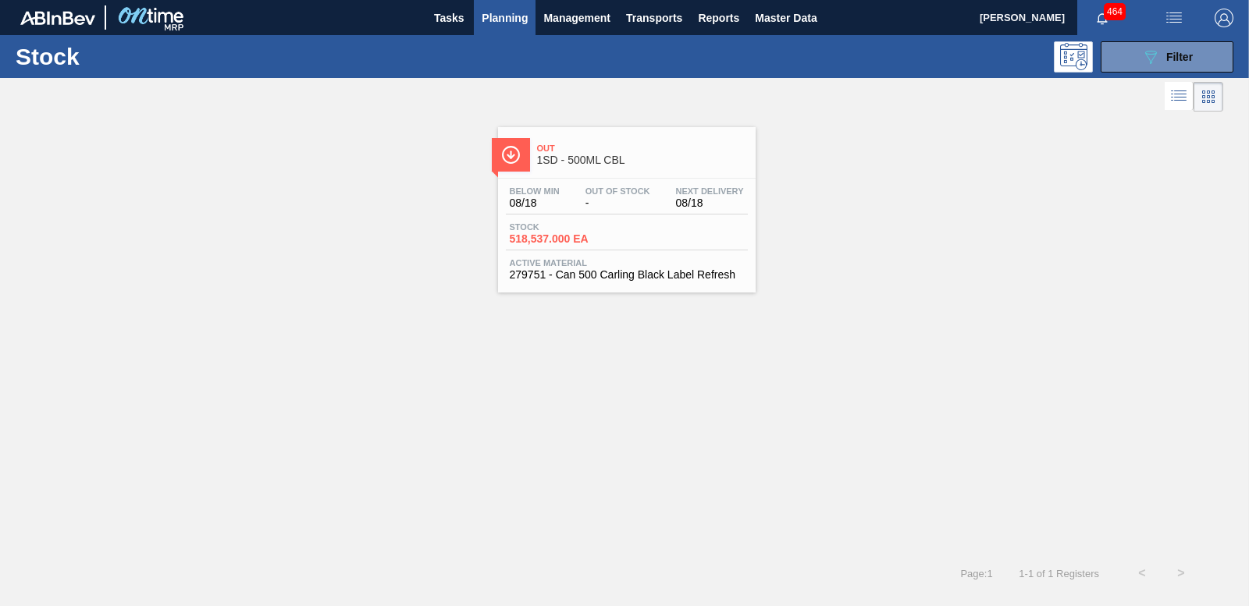
click at [570, 233] on span "518,537.000 EA" at bounding box center [564, 239] width 109 height 12
click at [1137, 61] on button "089F7B8B-B2A5-4AFE-B5C0-19BA573D28AC Filter" at bounding box center [1166, 56] width 133 height 31
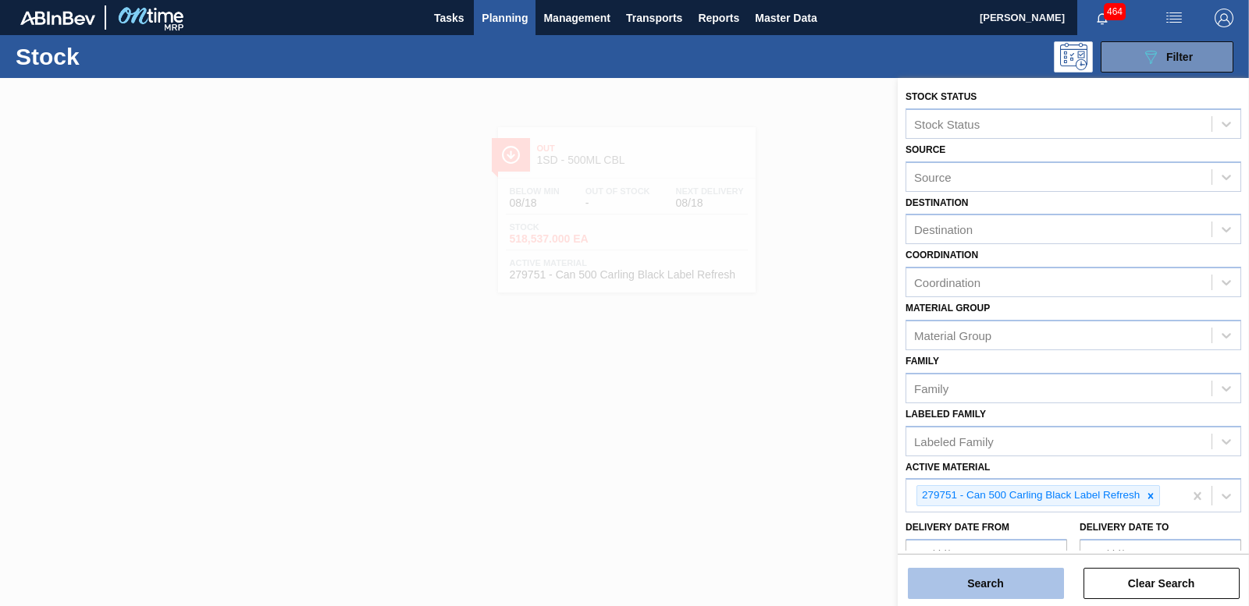
click at [1021, 587] on button "Search" at bounding box center [986, 583] width 156 height 31
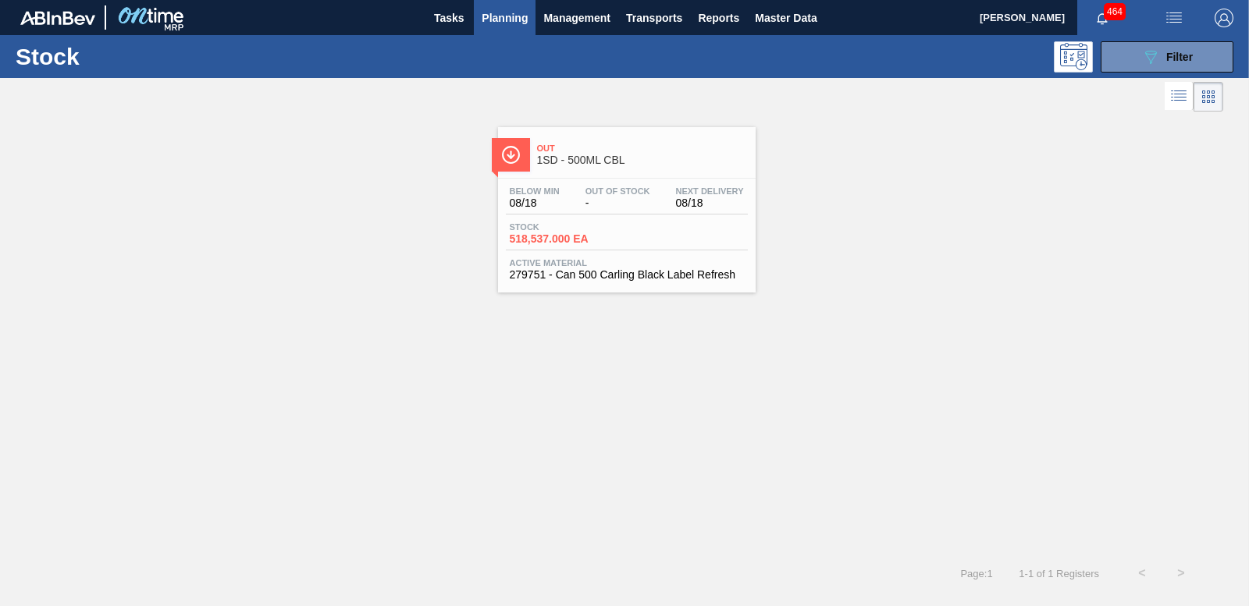
click at [535, 239] on span "518,537.000 EA" at bounding box center [564, 239] width 109 height 12
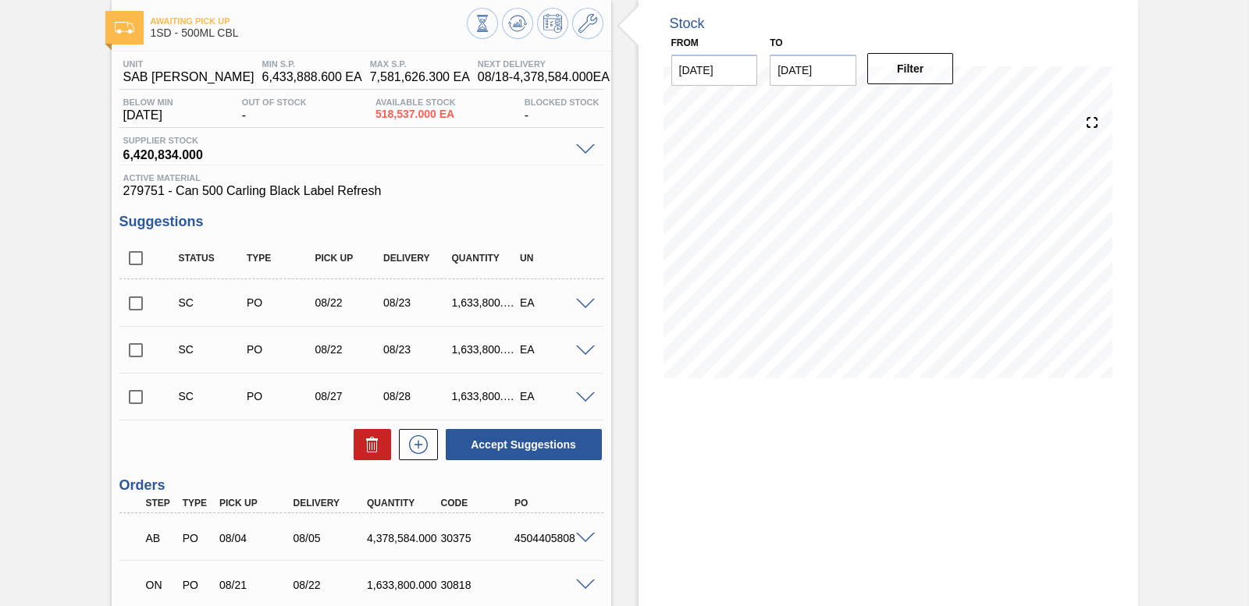
scroll to position [156, 0]
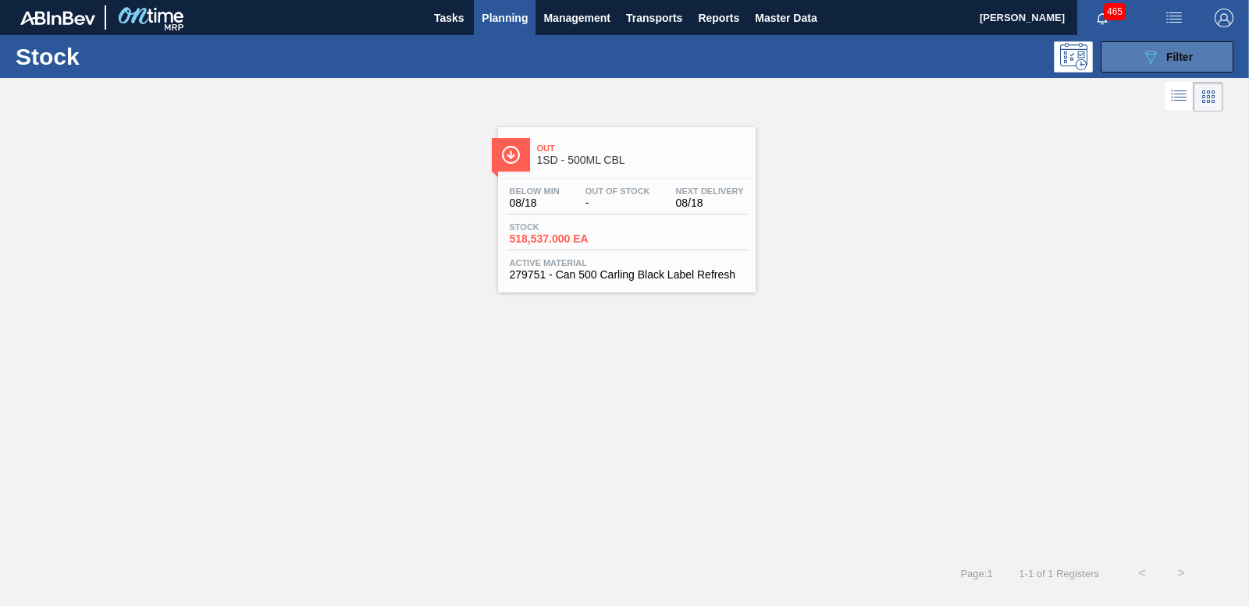
click at [1110, 51] on button "089F7B8B-B2A5-4AFE-B5C0-19BA573D28AC Filter" at bounding box center [1166, 56] width 133 height 31
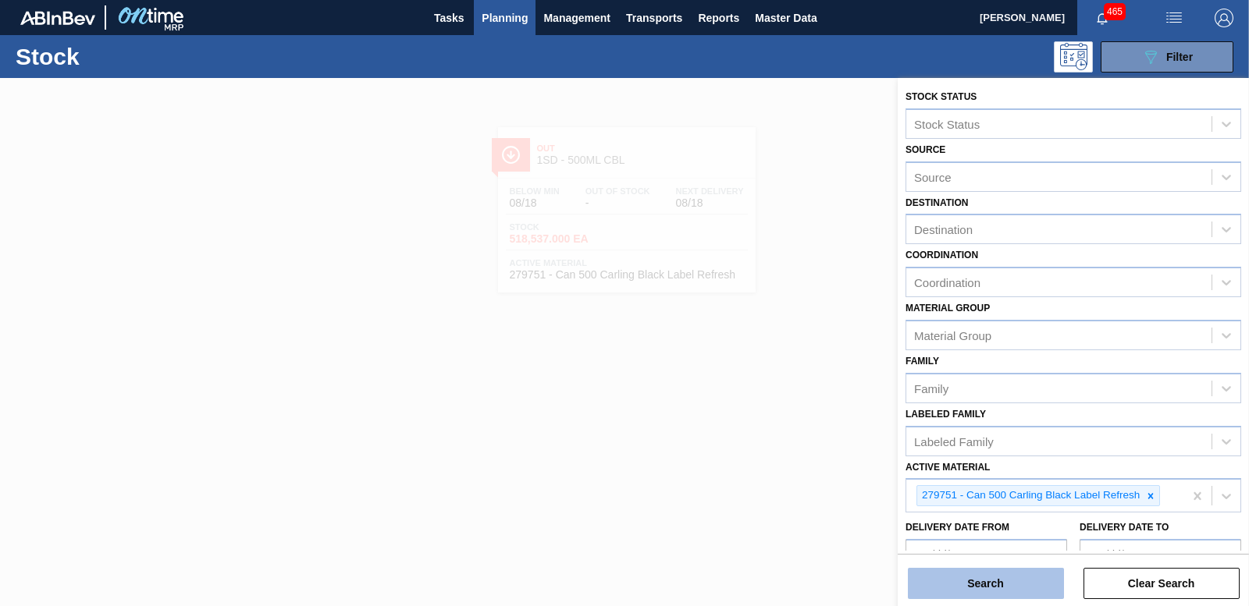
click at [1008, 575] on button "Search" at bounding box center [986, 583] width 156 height 31
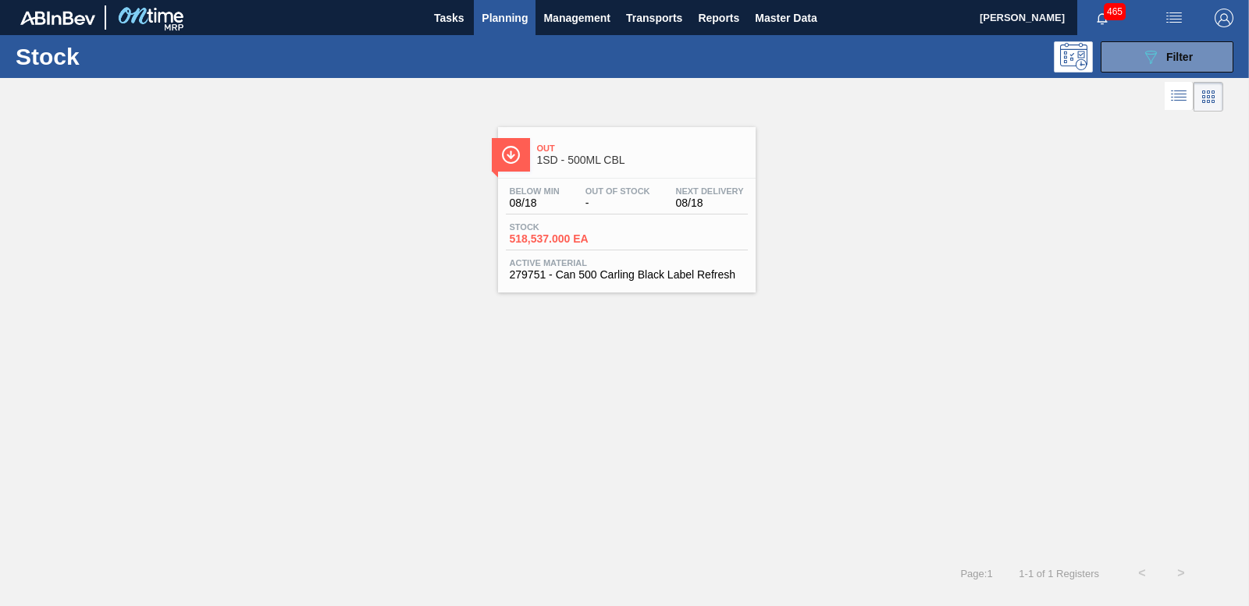
click at [570, 244] on span "518,537.000 EA" at bounding box center [564, 239] width 109 height 12
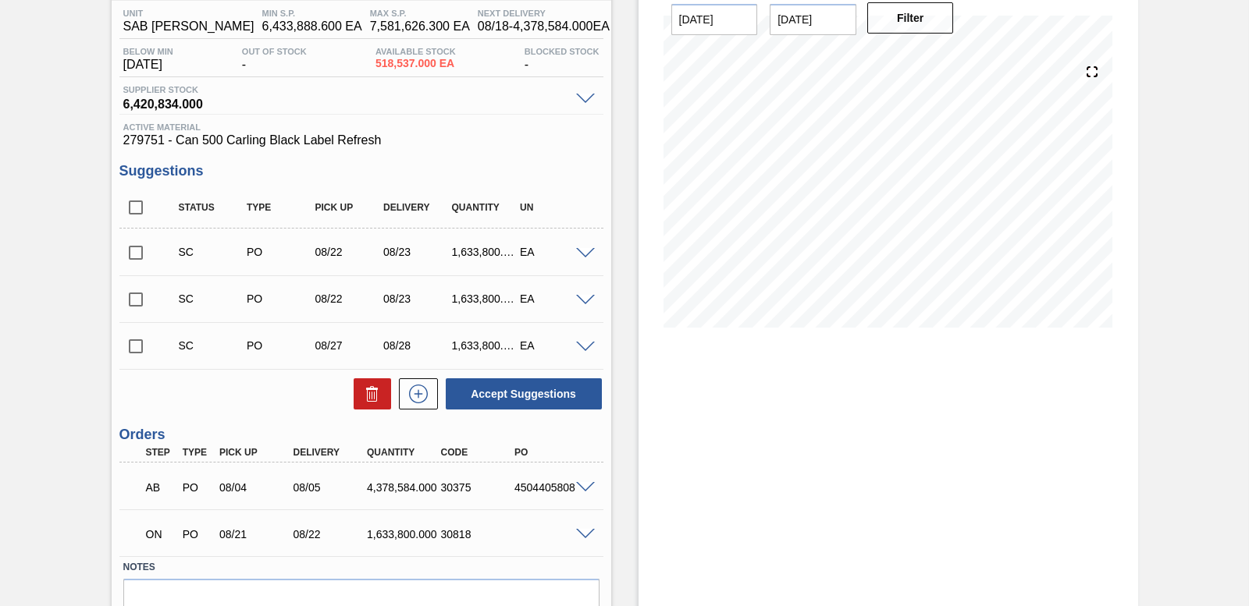
scroll to position [156, 0]
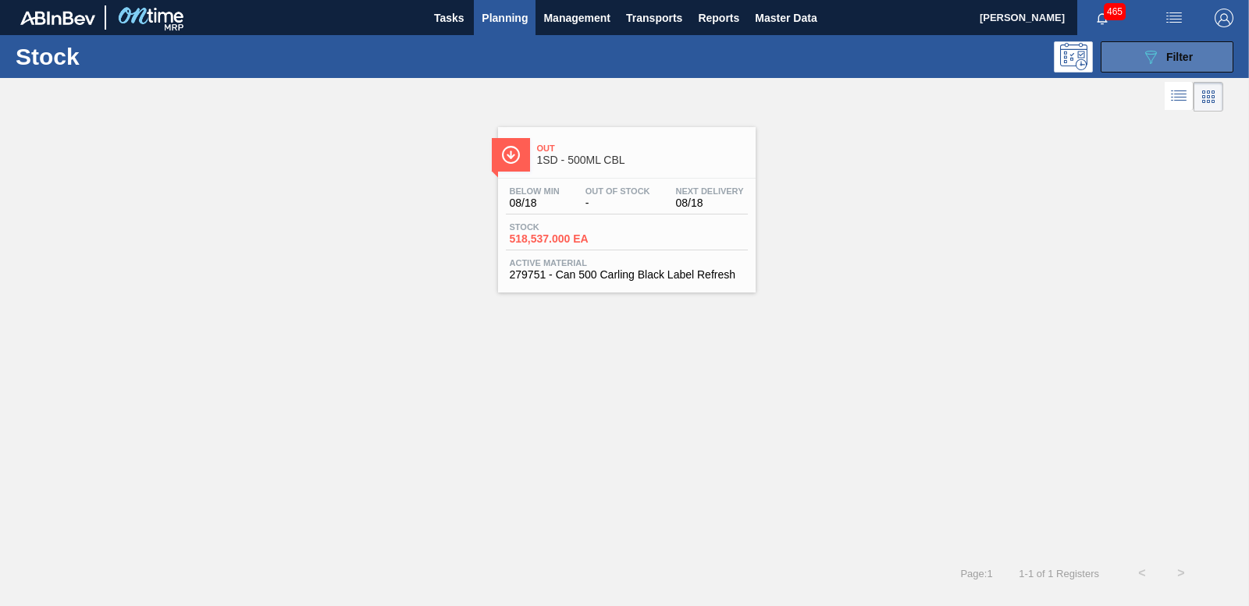
click at [1116, 57] on button "089F7B8B-B2A5-4AFE-B5C0-19BA573D28AC Filter" at bounding box center [1166, 56] width 133 height 31
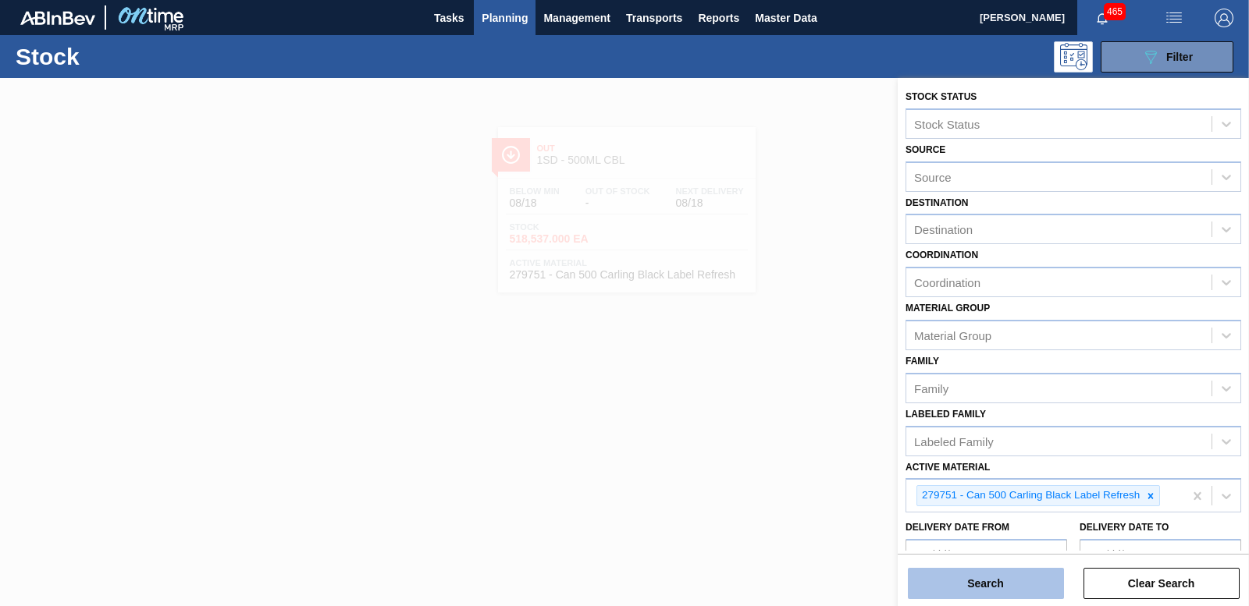
click at [1014, 586] on button "Search" at bounding box center [986, 583] width 156 height 31
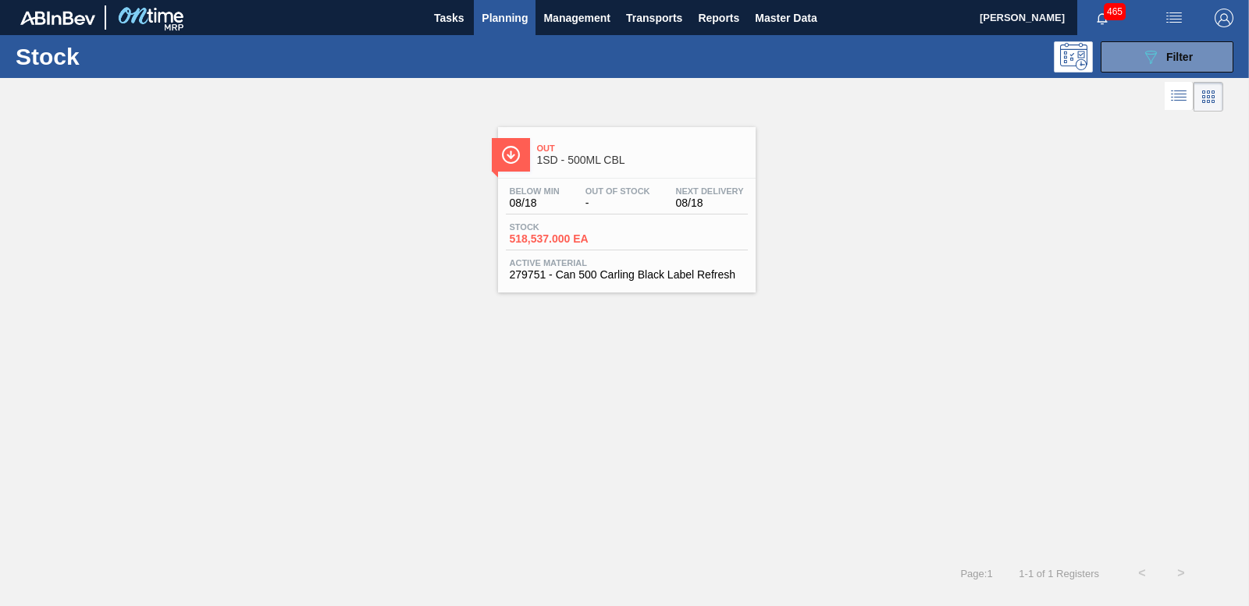
click at [584, 241] on span "518,537.000 EA" at bounding box center [564, 239] width 109 height 12
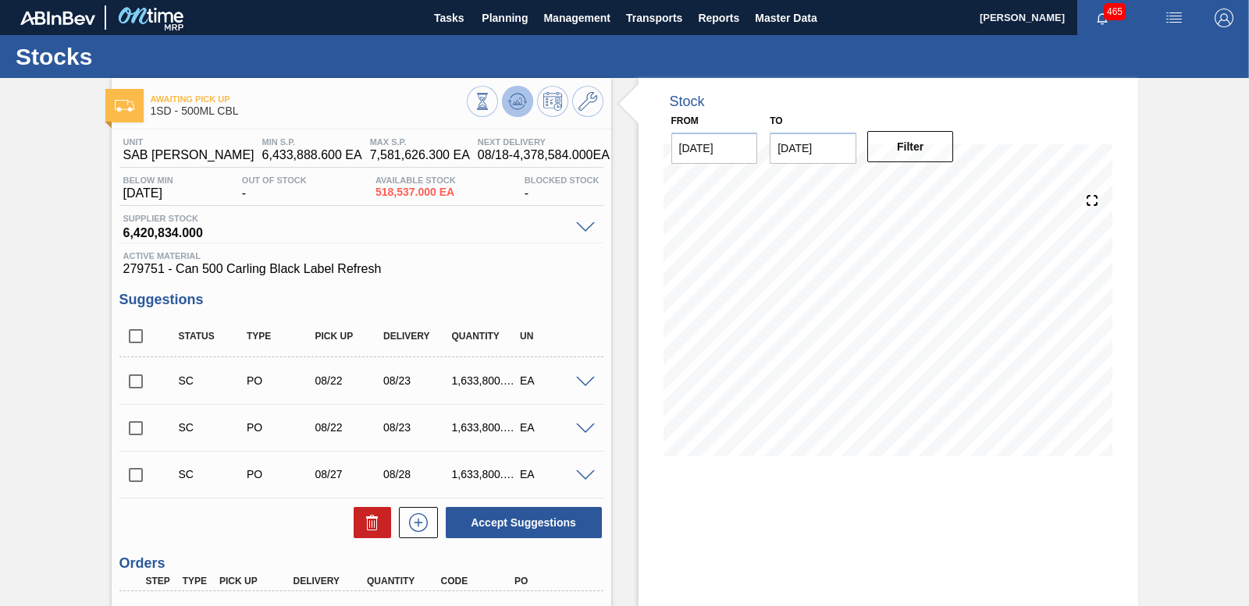
click at [491, 96] on icon at bounding box center [482, 101] width 17 height 17
